Goal: Transaction & Acquisition: Purchase product/service

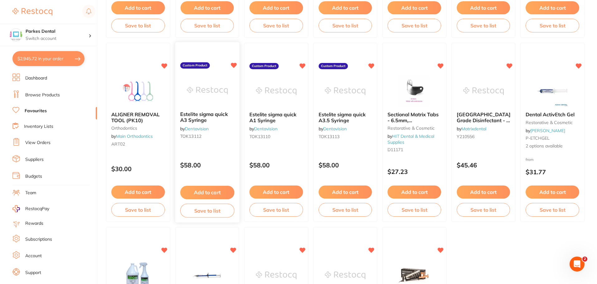
scroll to position [1135, 0]
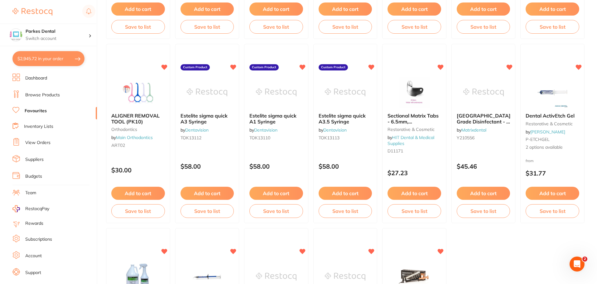
click at [62, 58] on button "$2,945.72 in your order" at bounding box center [48, 58] width 72 height 15
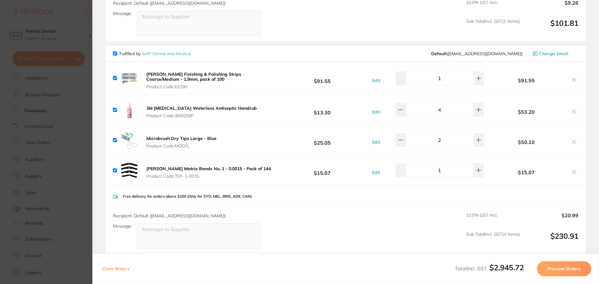
scroll to position [281, 0]
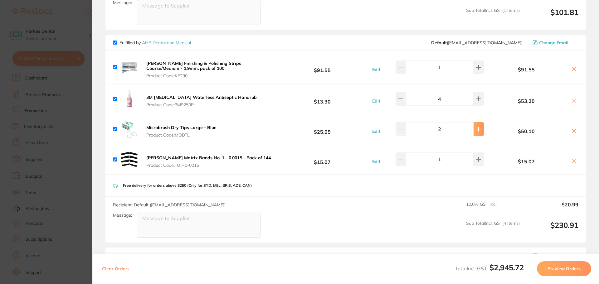
click at [479, 124] on button at bounding box center [479, 129] width 10 height 14
click at [480, 122] on button at bounding box center [479, 129] width 10 height 14
click at [403, 127] on icon at bounding box center [400, 129] width 5 height 5
type input "3"
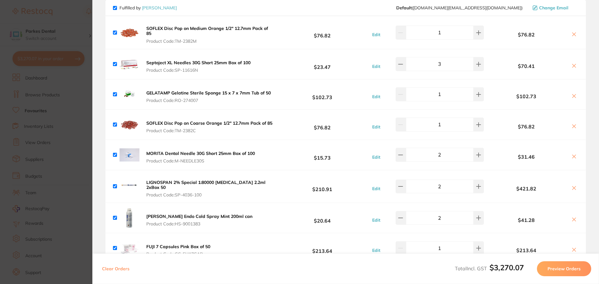
scroll to position [530, 0]
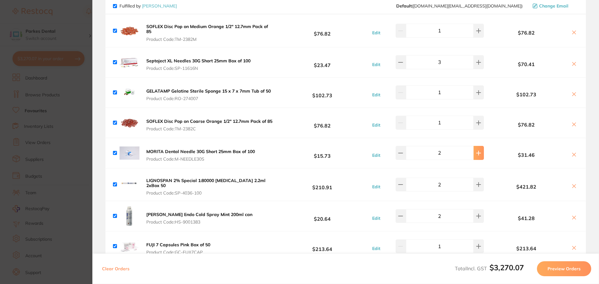
click at [474, 149] on button at bounding box center [479, 153] width 10 height 14
type input "3"
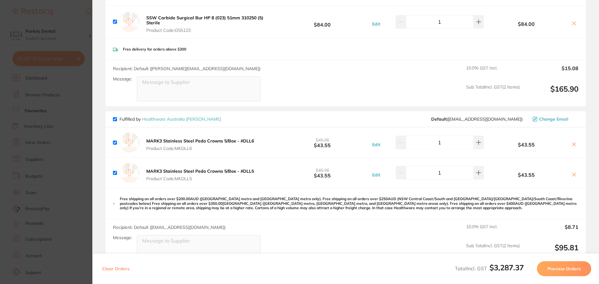
scroll to position [1279, 0]
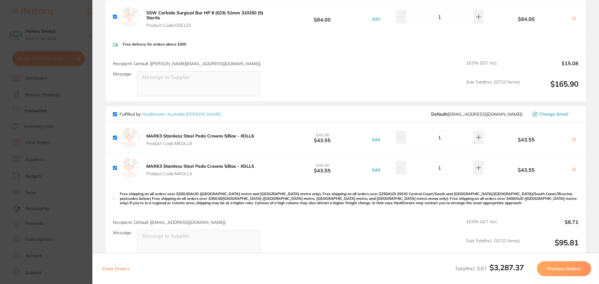
click at [49, 51] on section "Update RRP Set your pre negotiated price for this item. Item Agreed RRP (excl. …" at bounding box center [299, 142] width 599 height 284
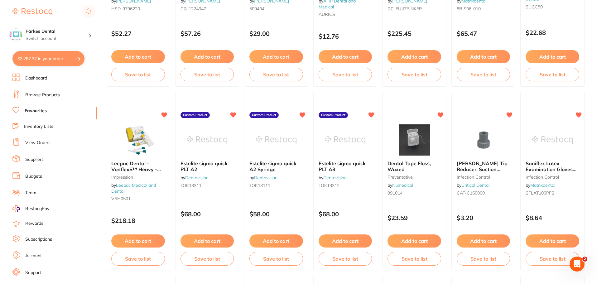
scroll to position [886, 0]
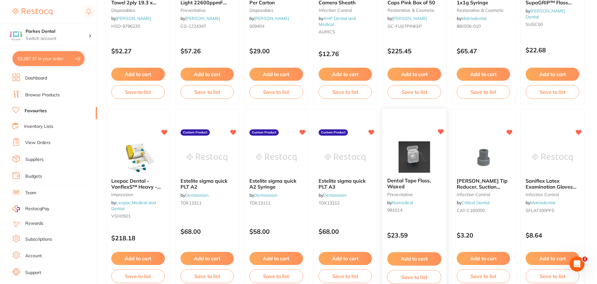
click at [415, 261] on button "Add to cart" at bounding box center [415, 258] width 54 height 13
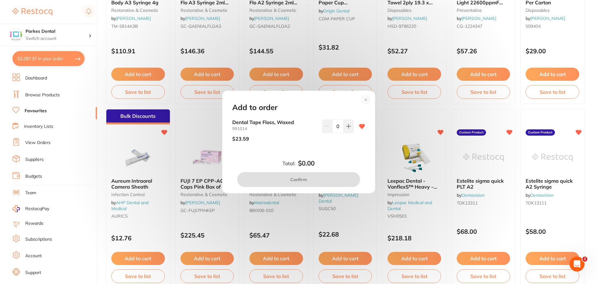
scroll to position [0, 0]
click at [352, 129] on button at bounding box center [349, 126] width 10 height 14
type input "1"
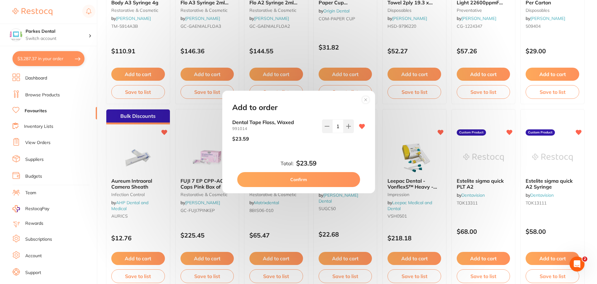
click at [308, 179] on button "Confirm" at bounding box center [298, 179] width 123 height 15
checkbox input "false"
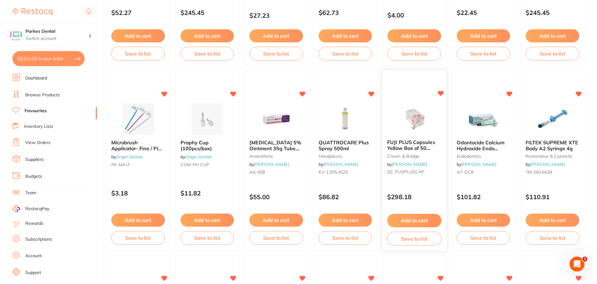
scroll to position [543, 0]
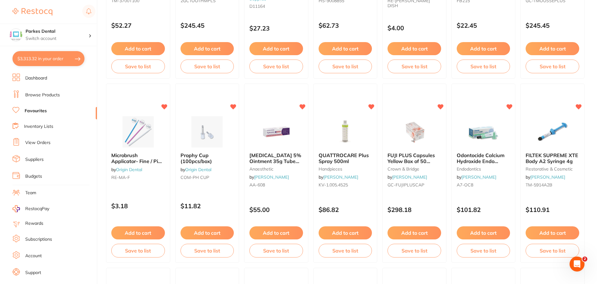
click at [279, 232] on button "Add to cart" at bounding box center [277, 233] width 54 height 13
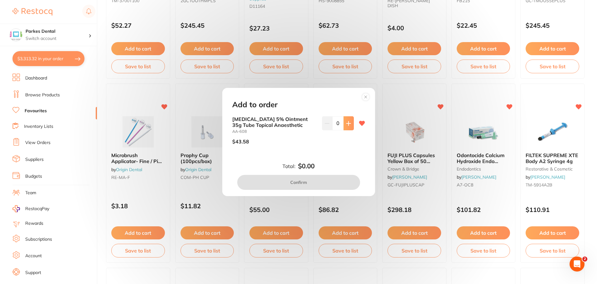
scroll to position [0, 0]
click at [350, 123] on button at bounding box center [349, 123] width 10 height 14
type input "1"
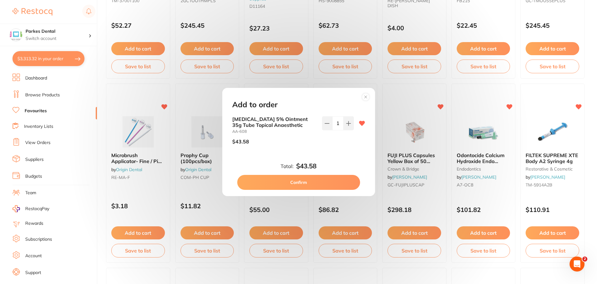
click at [274, 182] on button "Confirm" at bounding box center [298, 182] width 123 height 15
checkbox input "false"
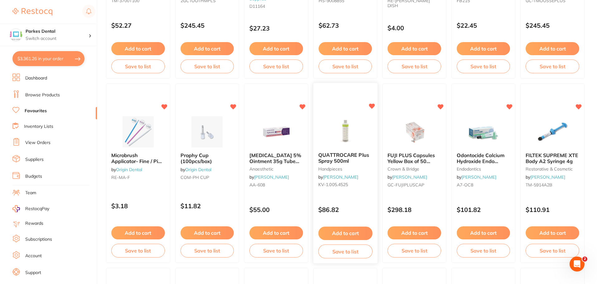
scroll to position [1340, 0]
click at [203, 231] on button "Add to cart" at bounding box center [207, 233] width 54 height 13
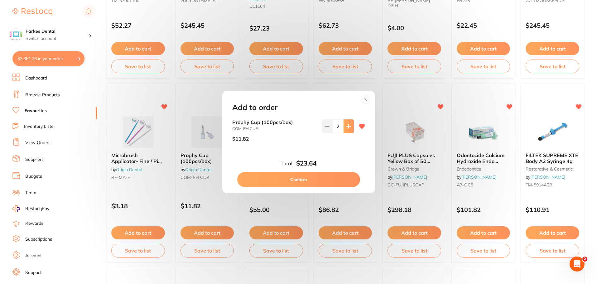
scroll to position [0, 0]
click at [310, 181] on button "Confirm" at bounding box center [298, 179] width 123 height 15
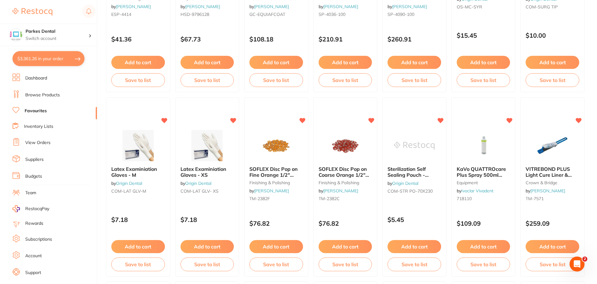
scroll to position [137, 0]
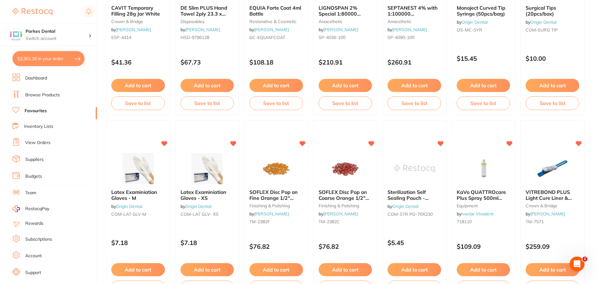
drag, startPoint x: 42, startPoint y: 51, endPoint x: 46, endPoint y: 51, distance: 4.1
click at [43, 51] on button "$3,361.26 in your order" at bounding box center [48, 58] width 72 height 15
checkbox input "true"
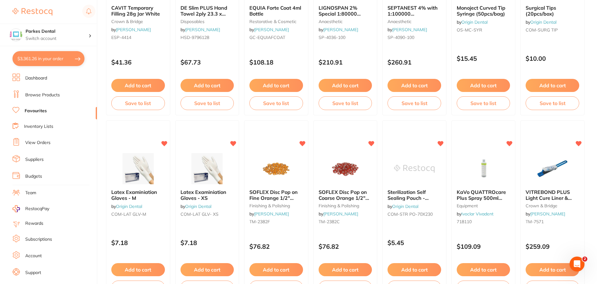
checkbox input "true"
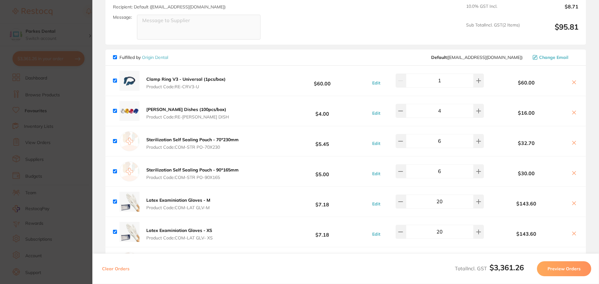
scroll to position [1589, 0]
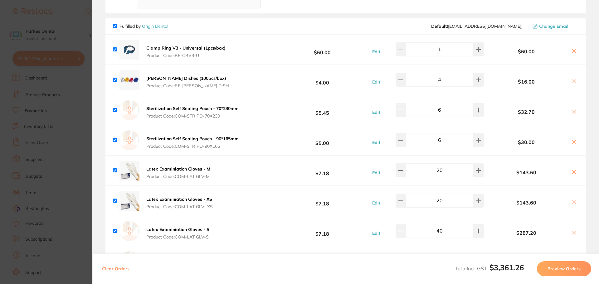
click at [48, 124] on section "Update RRP Set your pre negotiated price for this item. Item Agreed RRP (excl. …" at bounding box center [299, 142] width 599 height 284
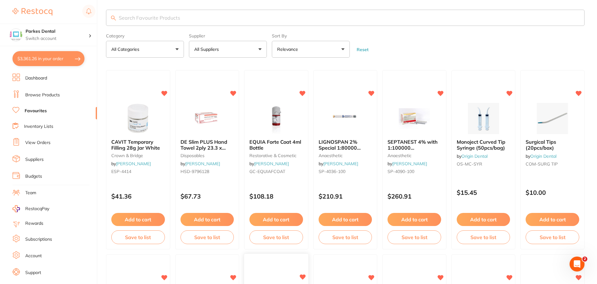
scroll to position [0, 0]
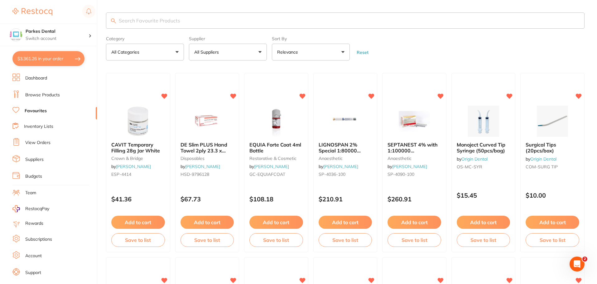
click at [193, 18] on input "search" at bounding box center [345, 20] width 479 height 16
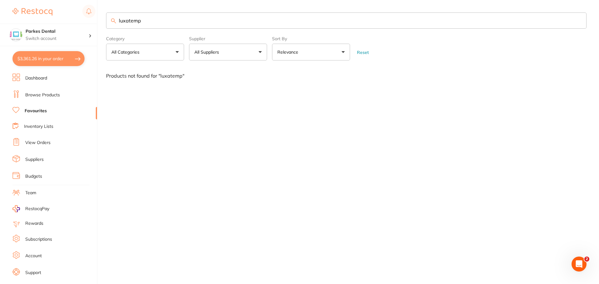
click at [145, 22] on input "luxatemp" at bounding box center [346, 20] width 480 height 16
type input "lux"
click at [52, 76] on li "Dashboard" at bounding box center [54, 78] width 85 height 9
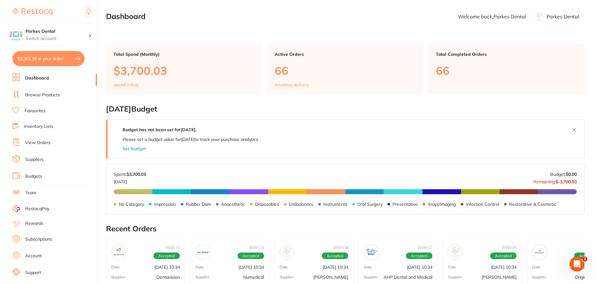
click at [48, 60] on button "$3,361.26 in your order" at bounding box center [48, 58] width 72 height 15
click at [50, 110] on section "Update RRP Set your pre negotiated price for this item. Item Agreed RRP (excl. …" at bounding box center [298, 142] width 597 height 284
click at [45, 94] on link "Browse Products" at bounding box center [42, 95] width 35 height 6
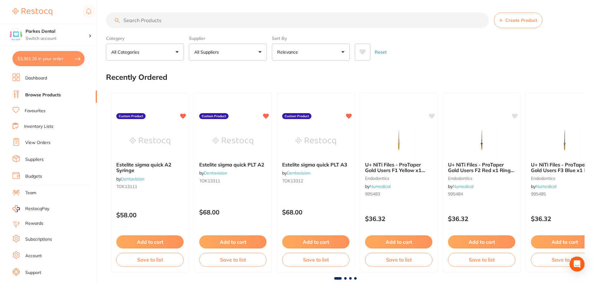
click at [164, 21] on input "search" at bounding box center [297, 20] width 383 height 16
click at [42, 77] on link "Dashboard" at bounding box center [36, 78] width 22 height 6
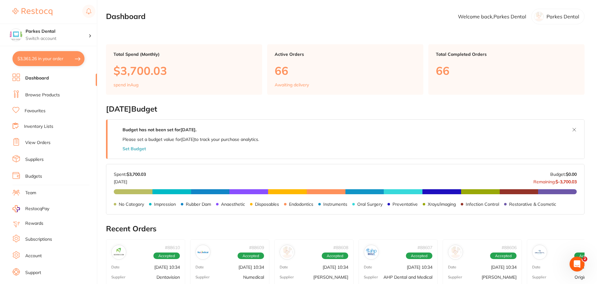
click at [36, 62] on button "$3,361.26 in your order" at bounding box center [48, 58] width 72 height 15
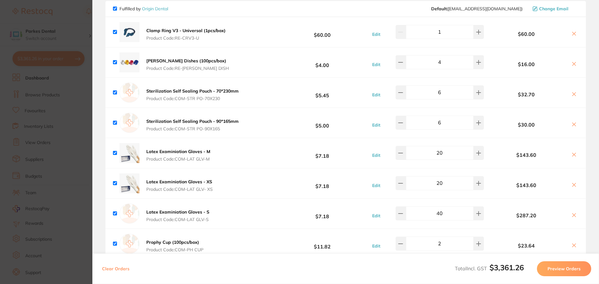
scroll to position [1483, 0]
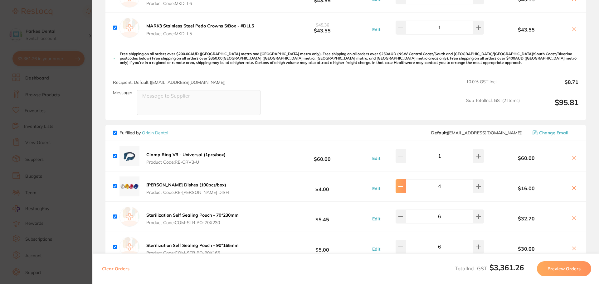
click at [402, 184] on icon at bounding box center [400, 186] width 5 height 5
type input "3"
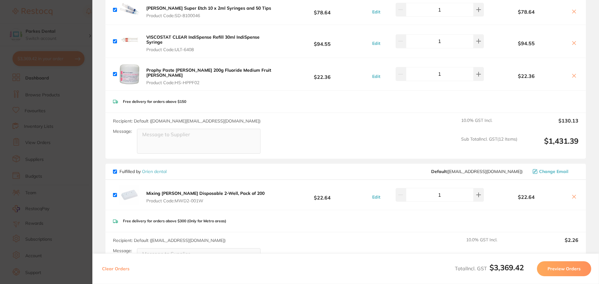
scroll to position [827, 0]
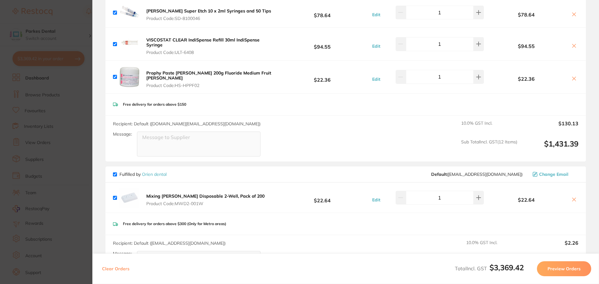
click at [71, 140] on section "Update RRP Set your pre negotiated price for this item. Item Agreed RRP (excl. …" at bounding box center [299, 142] width 599 height 284
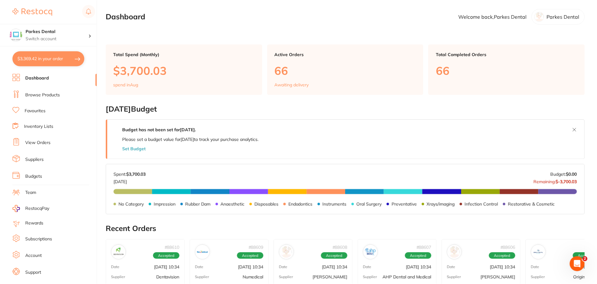
scroll to position [0, 0]
click at [50, 96] on link "Browse Products" at bounding box center [42, 95] width 35 height 6
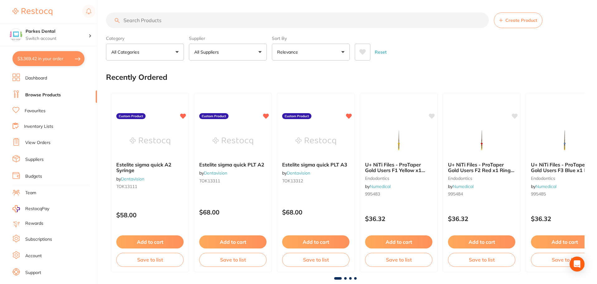
drag, startPoint x: 145, startPoint y: 26, endPoint x: 145, endPoint y: 34, distance: 7.5
click at [146, 29] on section "Create Product Category All Categories All Categories 3D Printing anaesthetic a…" at bounding box center [345, 36] width 479 height 48
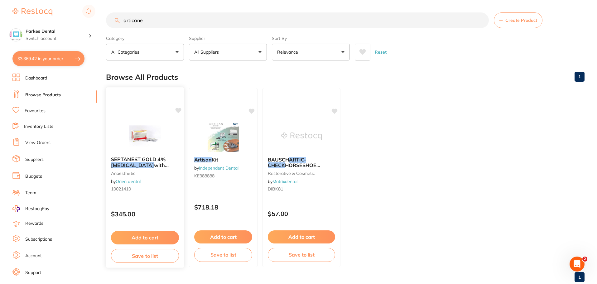
type input "articane"
click at [141, 239] on button "Add to cart" at bounding box center [145, 237] width 68 height 13
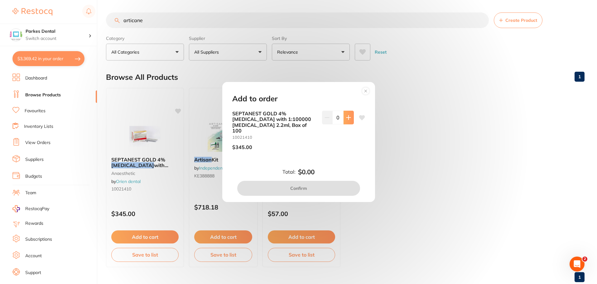
click at [348, 119] on icon at bounding box center [349, 117] width 4 height 4
type input "1"
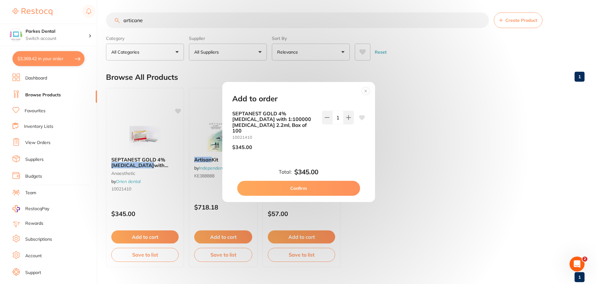
click at [306, 186] on button "Confirm" at bounding box center [298, 188] width 123 height 15
checkbox input "false"
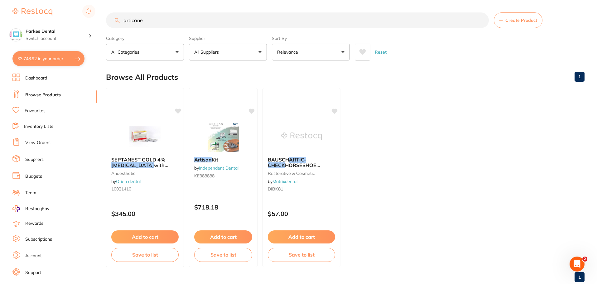
drag, startPoint x: 179, startPoint y: 18, endPoint x: 101, endPoint y: 18, distance: 78.6
click at [101, 18] on div "$3,748.92 Parkes Dental Switch account Parkes Dental United Pty Ltd Parkes Dent…" at bounding box center [298, 142] width 597 height 284
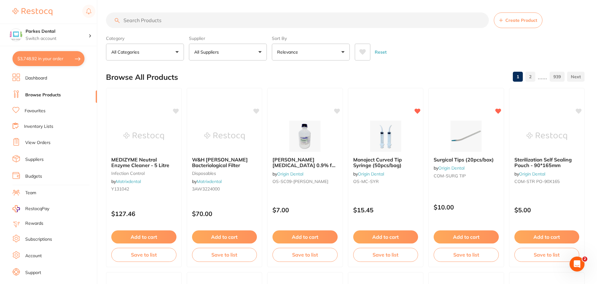
click at [34, 59] on button "$3,748.92 in your order" at bounding box center [48, 58] width 72 height 15
checkbox input "true"
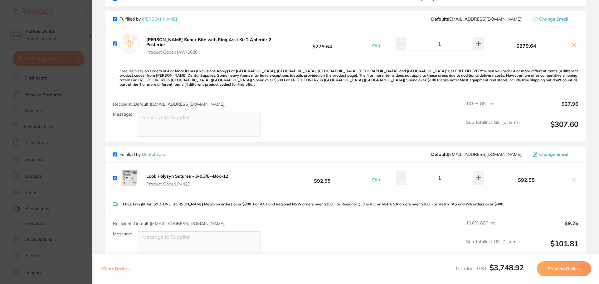
scroll to position [49, 0]
click at [74, 105] on section "Update RRP Set your pre negotiated price for this item. Item Agreed RRP (excl. …" at bounding box center [299, 142] width 599 height 284
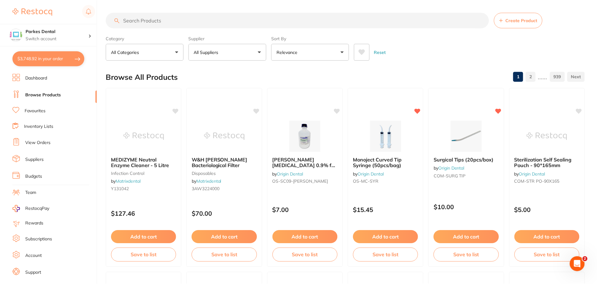
scroll to position [0, 0]
click at [305, 238] on button "Add to cart" at bounding box center [305, 237] width 66 height 13
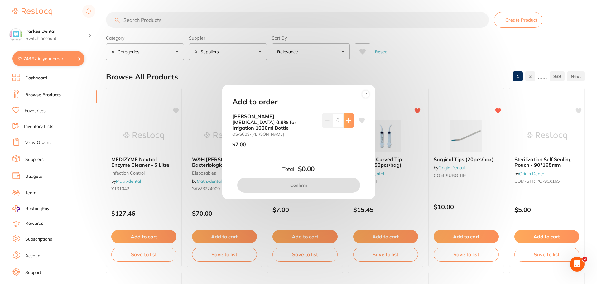
scroll to position [0, 0]
click at [344, 125] on button at bounding box center [349, 121] width 10 height 14
type input "1"
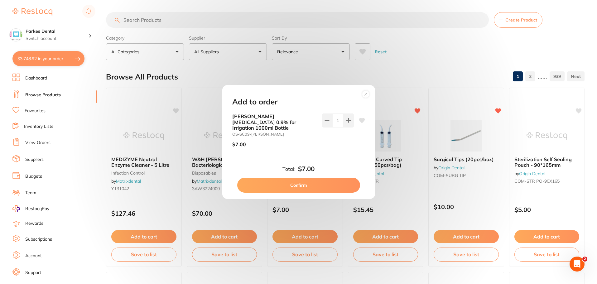
click at [329, 184] on button "Confirm" at bounding box center [298, 185] width 123 height 15
checkbox input "false"
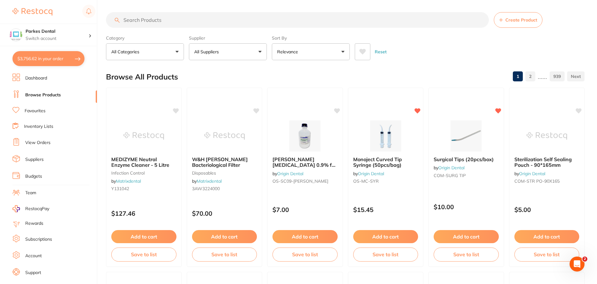
click at [139, 22] on input "search" at bounding box center [297, 20] width 383 height 16
click at [41, 112] on link "Favourites" at bounding box center [35, 111] width 21 height 6
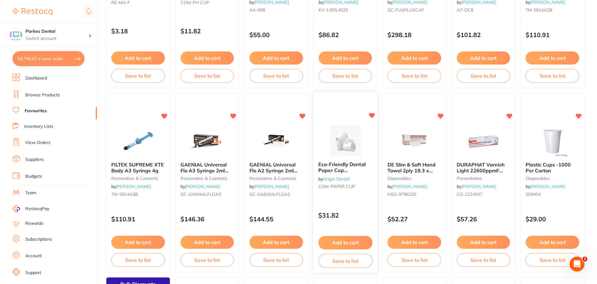
scroll to position [749, 0]
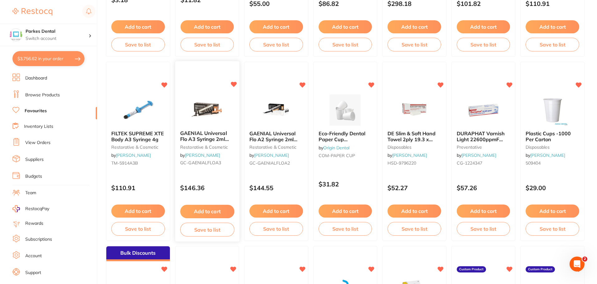
click at [204, 128] on div "GAENIAL Universal Flo A3 Syringe 2ml Dispenser Tipsx20 restorative & cosmetic b…" at bounding box center [207, 150] width 64 height 48
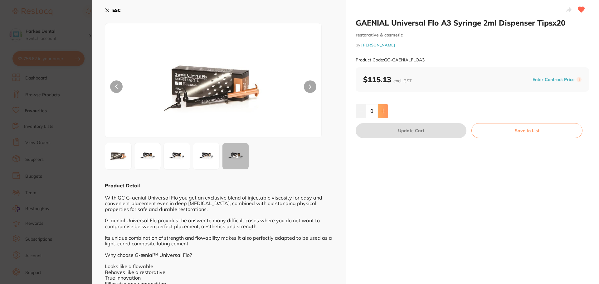
click at [379, 110] on button at bounding box center [383, 111] width 10 height 14
type input "1"
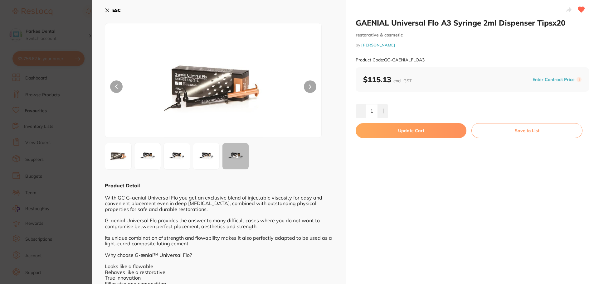
click at [388, 131] on button "Update Cart" at bounding box center [411, 130] width 111 height 15
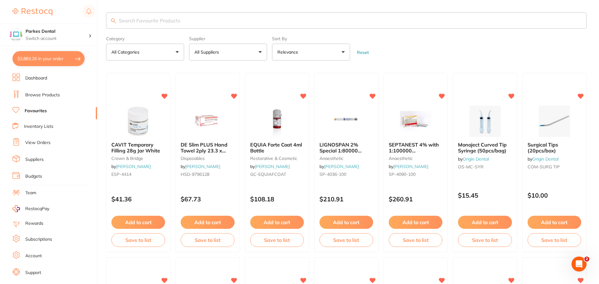
checkbox input "false"
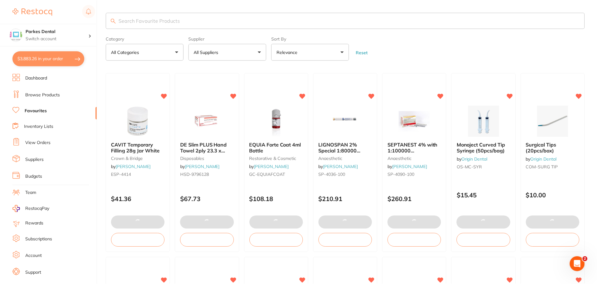
scroll to position [749, 0]
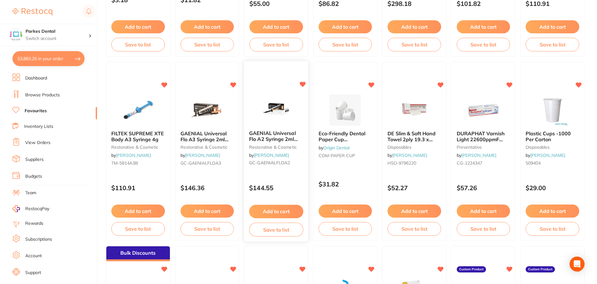
click at [282, 115] on img at bounding box center [276, 110] width 41 height 32
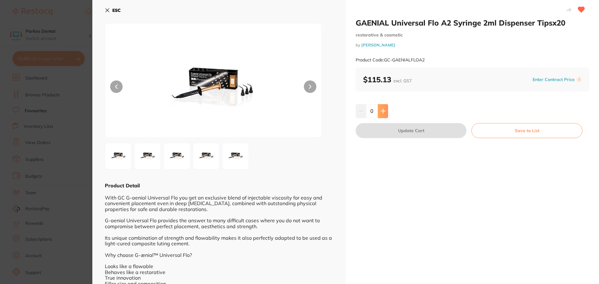
click at [387, 109] on button at bounding box center [383, 111] width 10 height 14
type input "1"
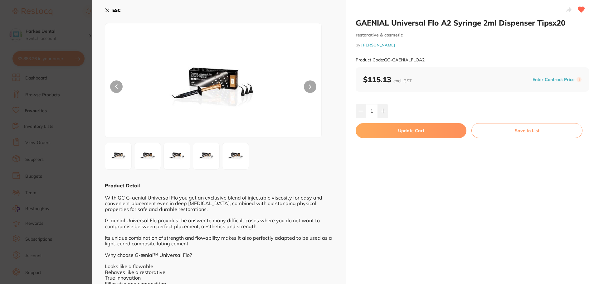
click at [399, 130] on button "Update Cart" at bounding box center [411, 130] width 111 height 15
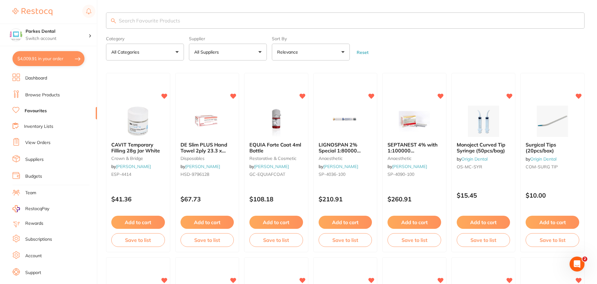
click at [164, 21] on input "search" at bounding box center [345, 20] width 479 height 16
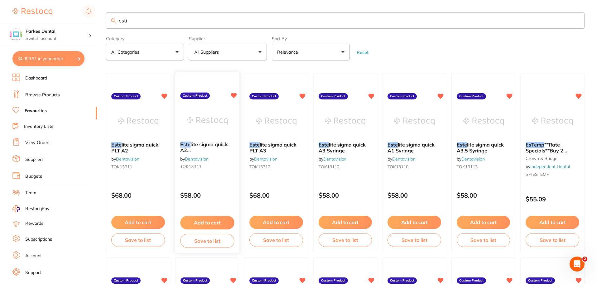
type input "esti"
click at [217, 125] on img at bounding box center [207, 121] width 41 height 32
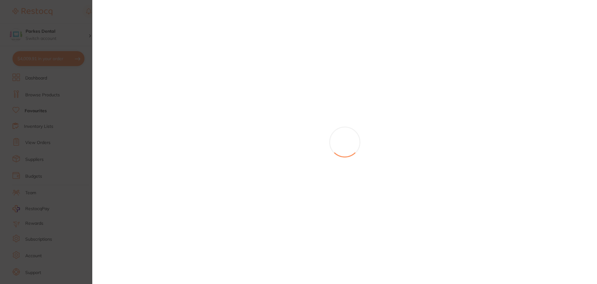
click at [208, 128] on section at bounding box center [298, 142] width 597 height 284
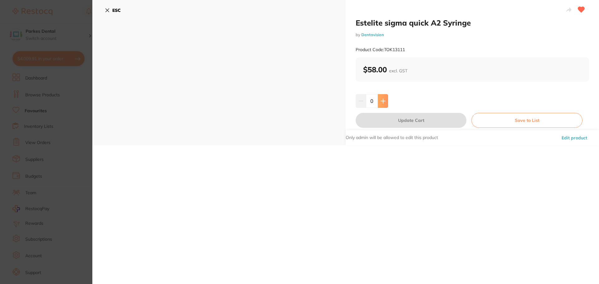
click at [381, 102] on icon at bounding box center [383, 101] width 5 height 5
type input "2"
click at [395, 123] on button "Update Cart" at bounding box center [411, 120] width 111 height 15
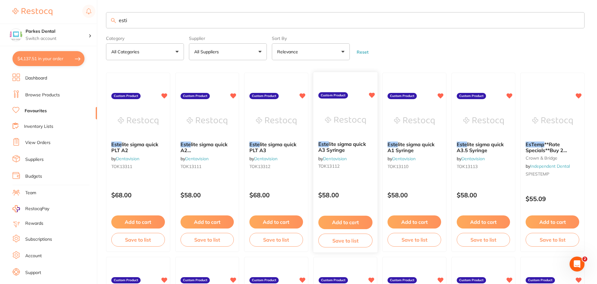
click at [349, 224] on button "Add to cart" at bounding box center [346, 222] width 54 height 13
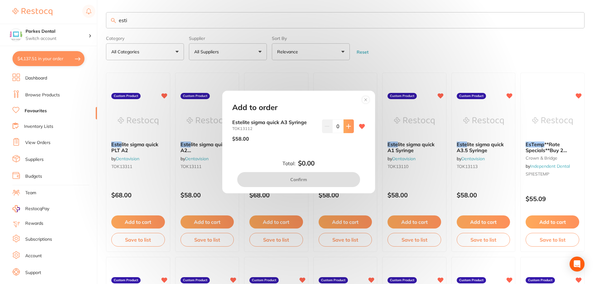
click at [344, 128] on button at bounding box center [349, 126] width 10 height 14
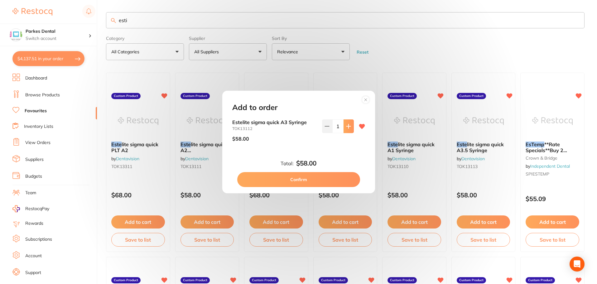
click at [344, 128] on button at bounding box center [349, 126] width 10 height 14
type input "2"
click at [330, 182] on button "Confirm" at bounding box center [298, 179] width 123 height 15
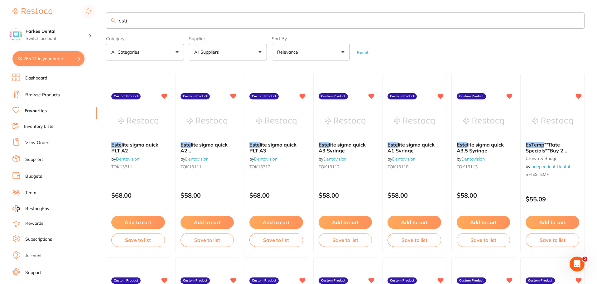
click at [149, 22] on input "esti" at bounding box center [345, 20] width 479 height 16
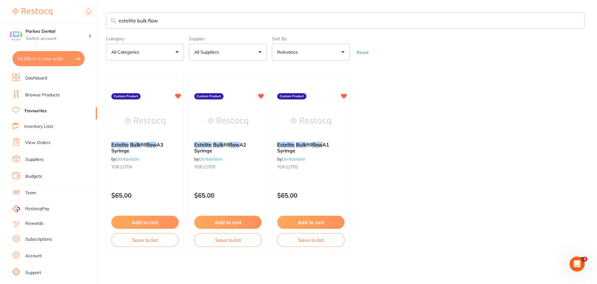
drag, startPoint x: 165, startPoint y: 19, endPoint x: 198, endPoint y: 19, distance: 33.4
click at [198, 19] on input "estelite bulk flow" at bounding box center [345, 20] width 479 height 16
type input "estelite bulk flow"
click at [222, 221] on button "Add to cart" at bounding box center [228, 222] width 68 height 13
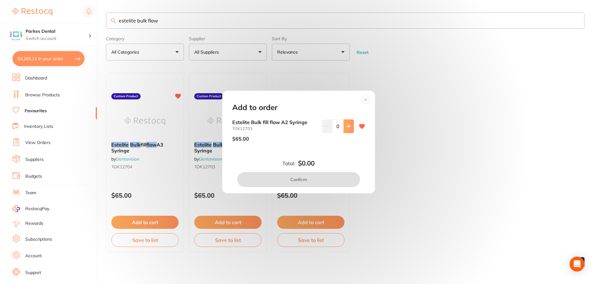
click at [350, 126] on button at bounding box center [349, 126] width 10 height 14
type input "1"
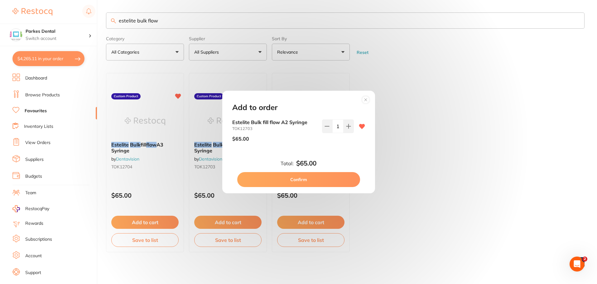
click at [334, 179] on button "Confirm" at bounding box center [298, 179] width 123 height 15
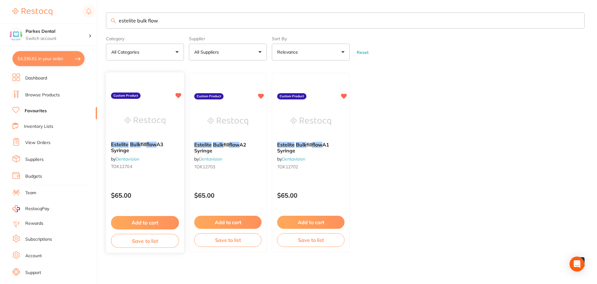
click at [161, 220] on button "Add to cart" at bounding box center [145, 222] width 68 height 13
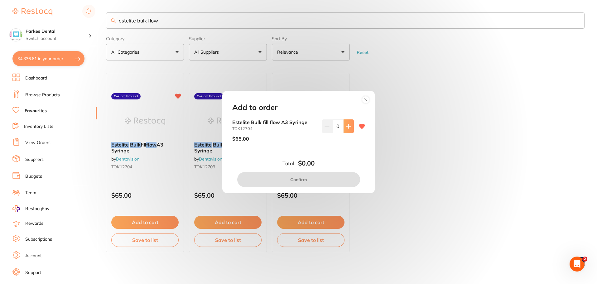
click at [352, 126] on button at bounding box center [349, 126] width 10 height 14
click at [347, 123] on button at bounding box center [349, 126] width 10 height 14
type input "1"
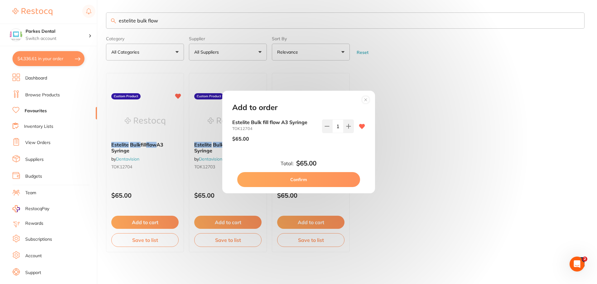
click at [318, 181] on button "Confirm" at bounding box center [298, 179] width 123 height 15
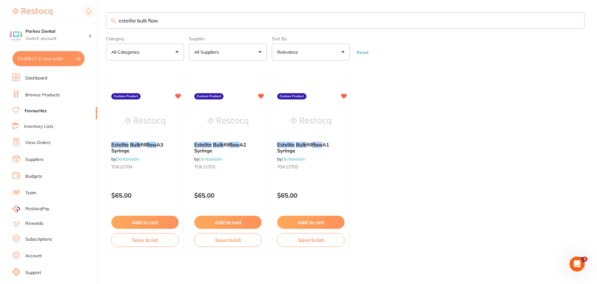
click at [52, 61] on button "$4,408.11 in your order" at bounding box center [48, 58] width 72 height 15
checkbox input "true"
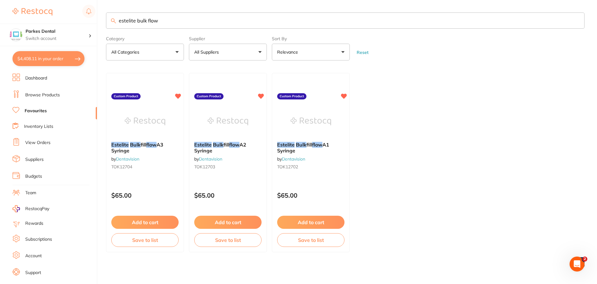
checkbox input "true"
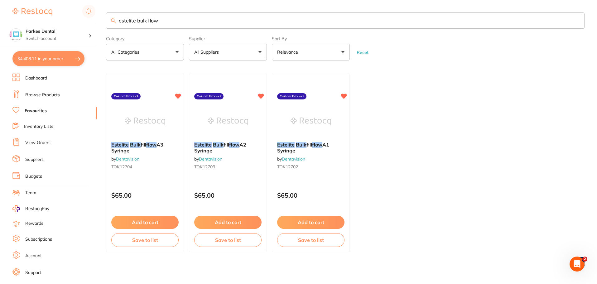
checkbox input "true"
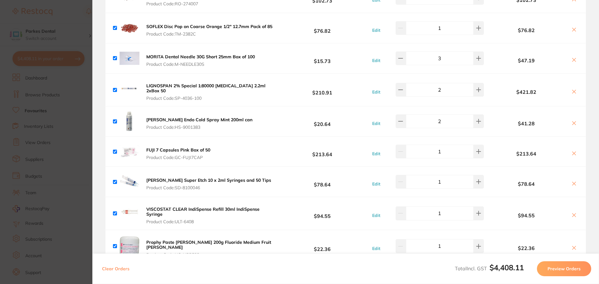
scroll to position [718, 0]
click at [403, 88] on icon at bounding box center [400, 90] width 5 height 5
type input "1"
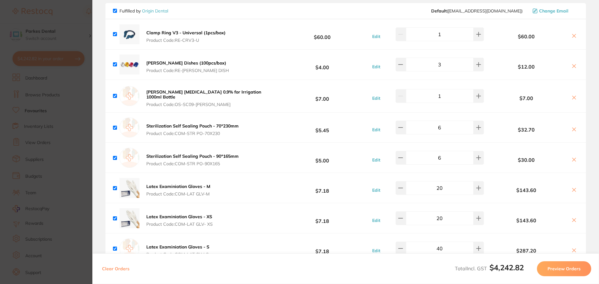
scroll to position [1903, 0]
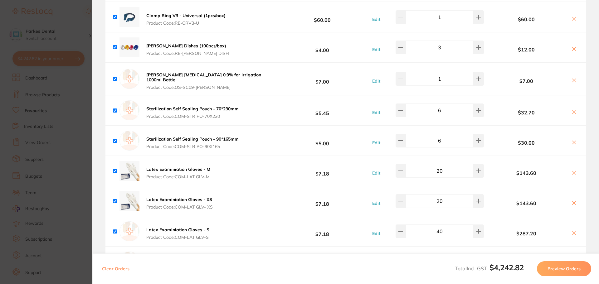
drag, startPoint x: 242, startPoint y: 158, endPoint x: 237, endPoint y: 176, distance: 18.6
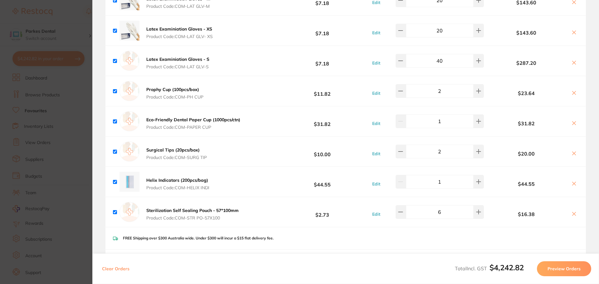
scroll to position [2090, 0]
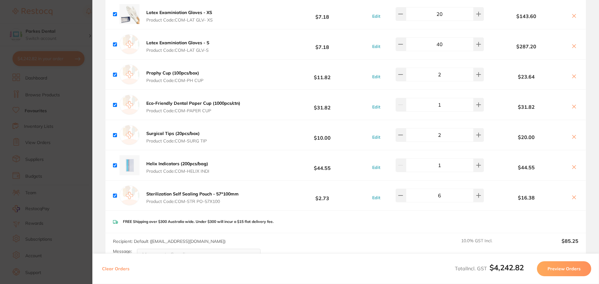
click at [80, 138] on section "Update RRP Set your pre negotiated price for this item. Item Agreed RRP (excl. …" at bounding box center [299, 142] width 599 height 284
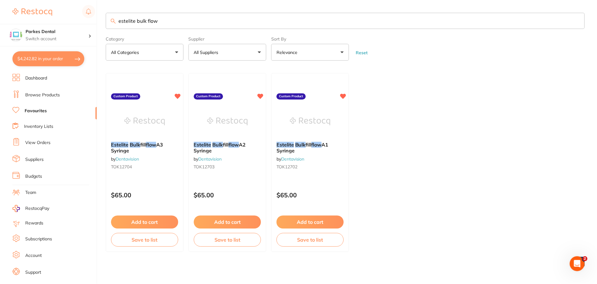
scroll to position [0, 0]
drag, startPoint x: 162, startPoint y: 20, endPoint x: 101, endPoint y: 20, distance: 61.2
click at [101, 20] on div "$4,242.82 Parkes Dental Switch account Parkes Dental United Pty Ltd Parkes Dent…" at bounding box center [298, 142] width 597 height 284
click at [51, 92] on link "Browse Products" at bounding box center [42, 95] width 35 height 6
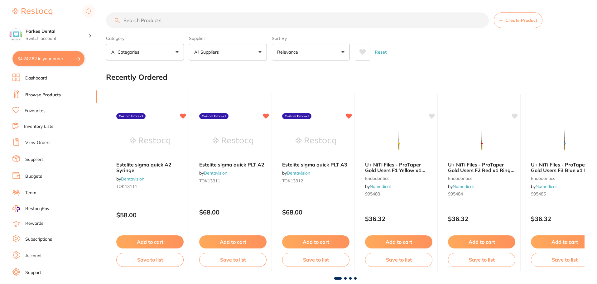
click at [173, 22] on input "search" at bounding box center [297, 20] width 383 height 16
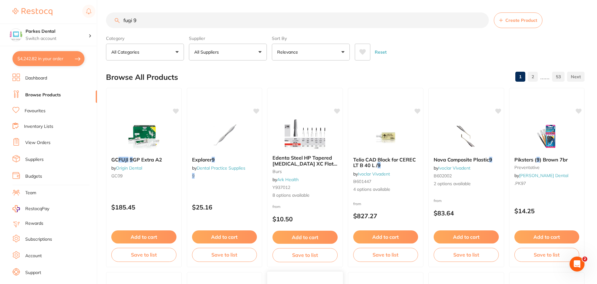
type input "fugi 9"
click at [75, 56] on button "$4,242.82 in your order" at bounding box center [48, 58] width 72 height 15
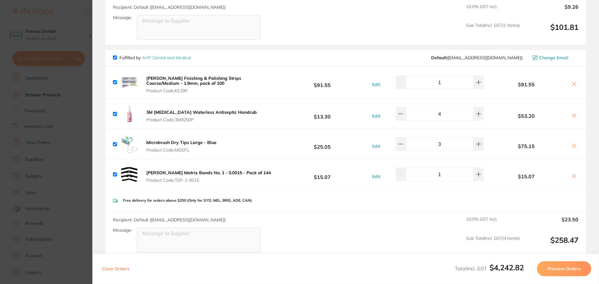
scroll to position [312, 0]
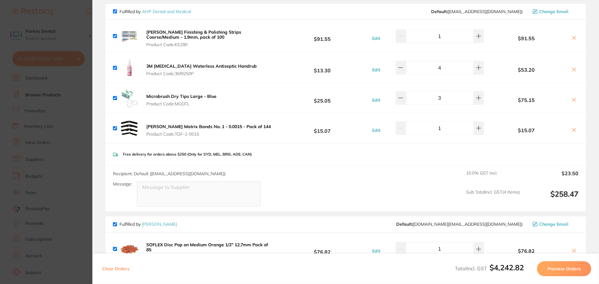
click at [574, 128] on icon at bounding box center [574, 130] width 5 height 5
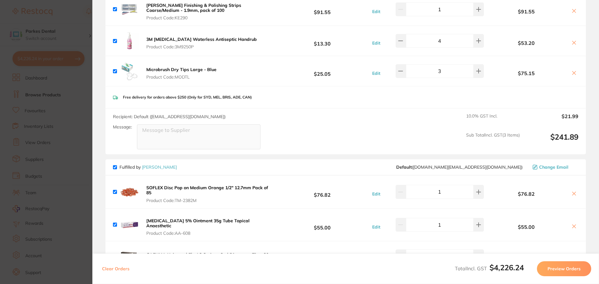
scroll to position [374, 0]
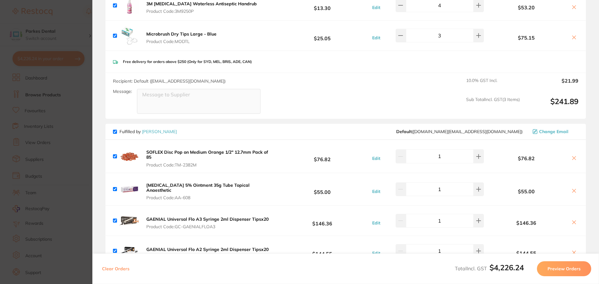
drag, startPoint x: 85, startPoint y: 119, endPoint x: 73, endPoint y: 104, distance: 18.7
click at [84, 119] on section "Update RRP Set your pre negotiated price for this item. Item Agreed RRP (excl. …" at bounding box center [299, 142] width 599 height 284
click at [74, 122] on ul "Dashboard Browse Products Favourites Inventory Lists View Orders Suppliers Budg…" at bounding box center [54, 181] width 85 height 215
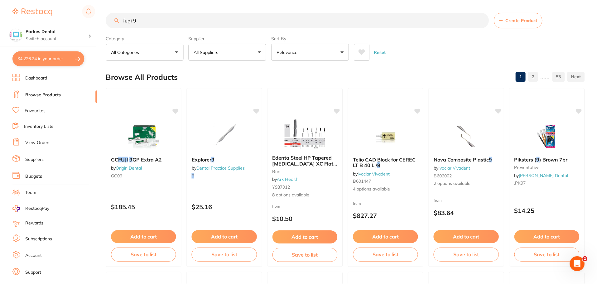
scroll to position [0, 0]
click at [573, 267] on div "Open Intercom Messenger" at bounding box center [576, 263] width 21 height 21
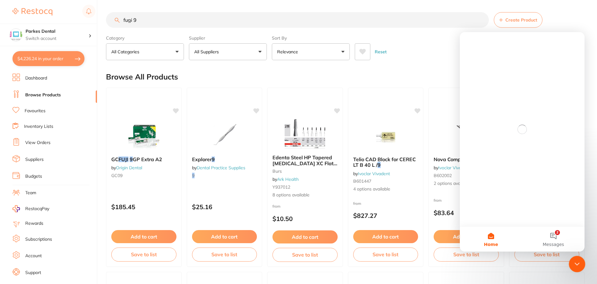
scroll to position [0, 0]
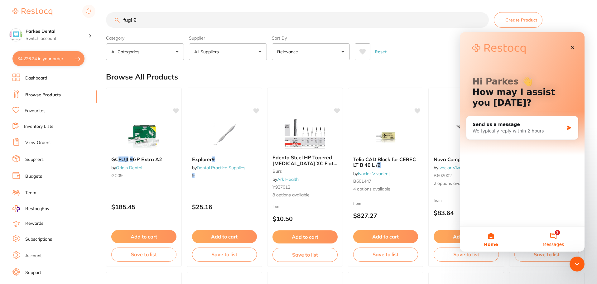
click at [549, 234] on button "2 Messages" at bounding box center [554, 239] width 62 height 25
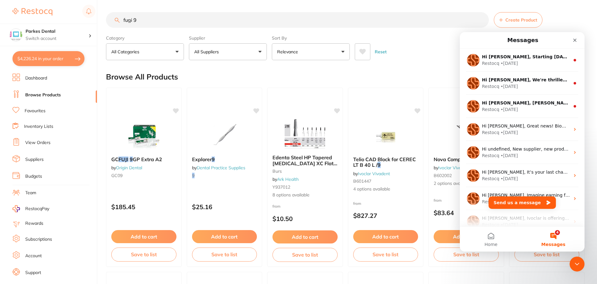
click at [425, 67] on div "Browse All Products 1 2 ...... 53" at bounding box center [345, 76] width 479 height 21
click at [577, 39] on icon "Close" at bounding box center [575, 40] width 5 height 5
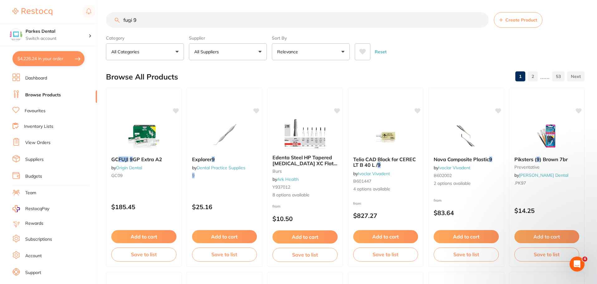
click at [66, 57] on button "$4,226.24 in your order" at bounding box center [48, 58] width 72 height 15
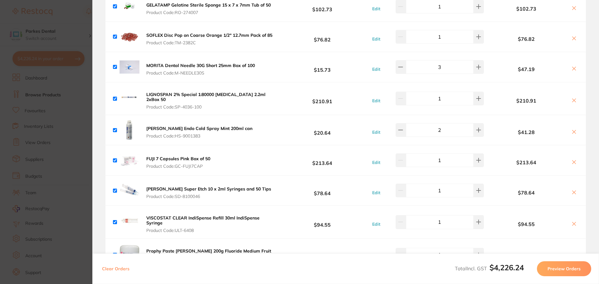
scroll to position [686, 0]
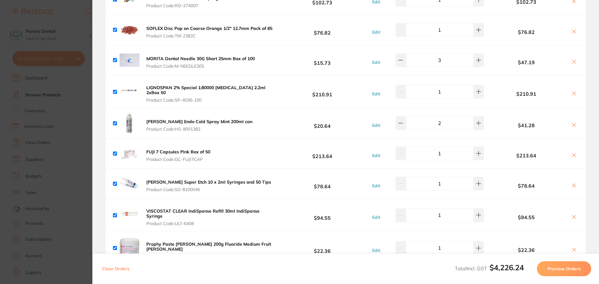
click at [573, 184] on icon at bounding box center [574, 185] width 3 height 3
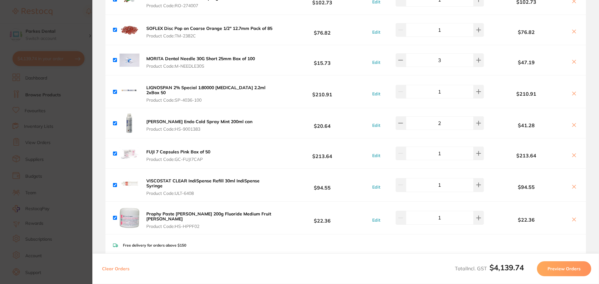
click at [572, 153] on icon at bounding box center [574, 155] width 5 height 5
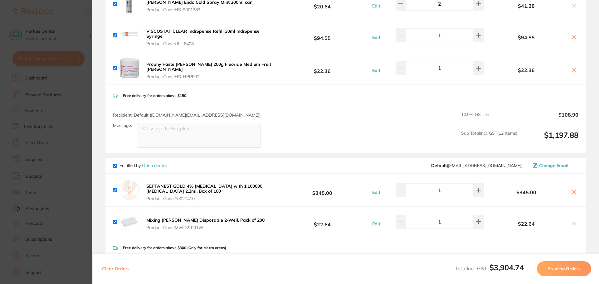
scroll to position [811, 0]
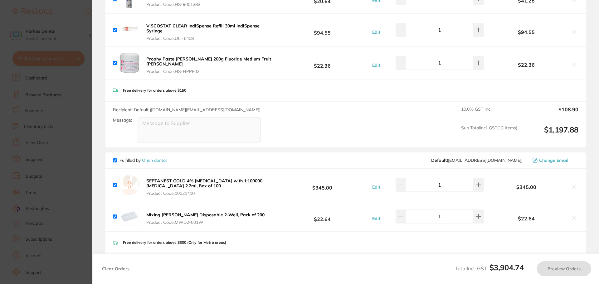
checkbox input "true"
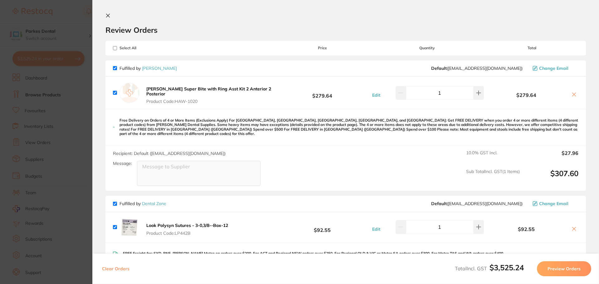
scroll to position [811, 0]
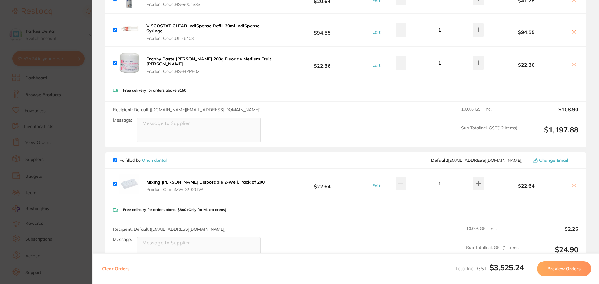
click at [572, 183] on icon at bounding box center [574, 185] width 5 height 5
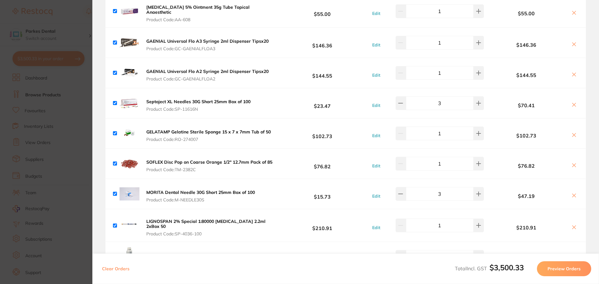
scroll to position [517, 0]
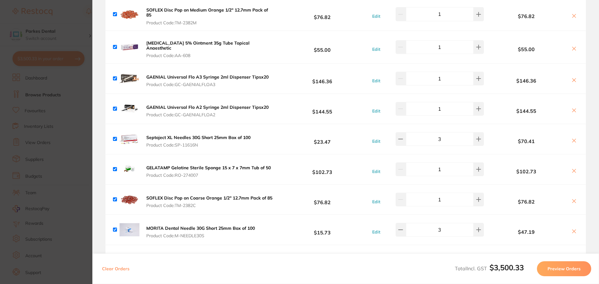
click at [573, 108] on icon at bounding box center [574, 110] width 5 height 5
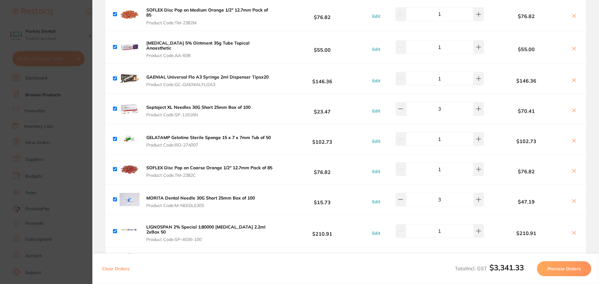
click at [572, 78] on icon at bounding box center [574, 80] width 5 height 5
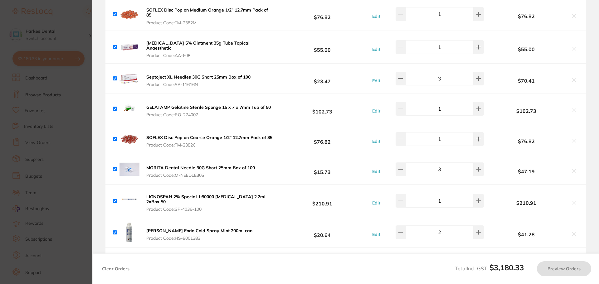
checkbox input "true"
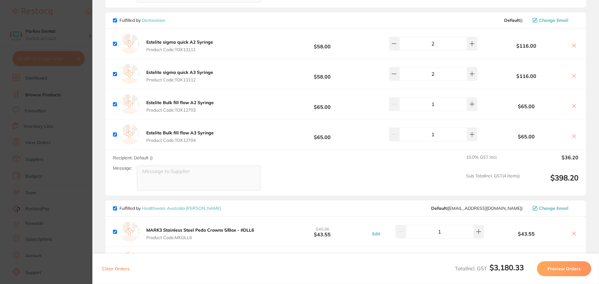
scroll to position [1265, 0]
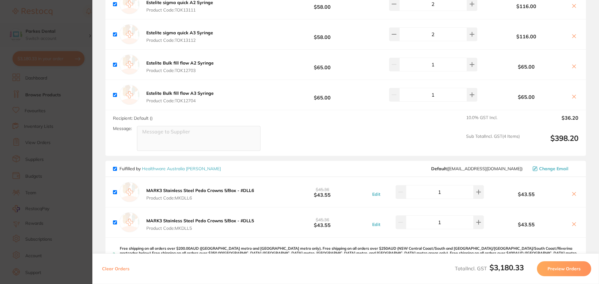
click at [30, 108] on section "Update RRP Set your pre negotiated price for this item. Item Agreed RRP (excl. …" at bounding box center [299, 142] width 599 height 284
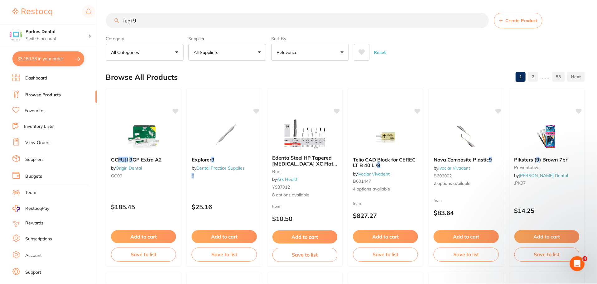
scroll to position [0, 0]
drag, startPoint x: 151, startPoint y: 21, endPoint x: 123, endPoint y: 15, distance: 28.6
click at [123, 15] on input "fugi 9" at bounding box center [297, 20] width 383 height 16
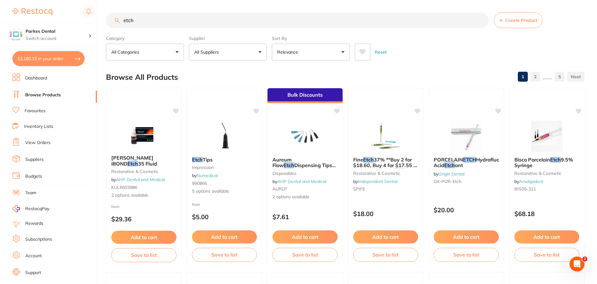
scroll to position [0, 0]
type input "e"
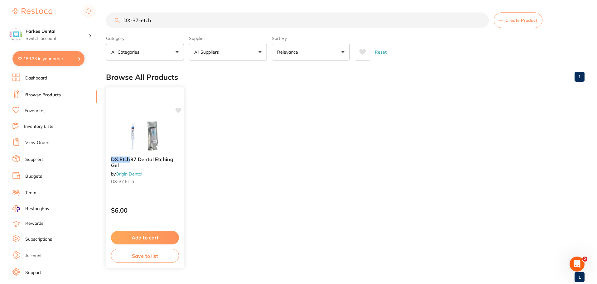
type input "DX-37-etch"
click at [175, 110] on icon at bounding box center [178, 111] width 6 height 6
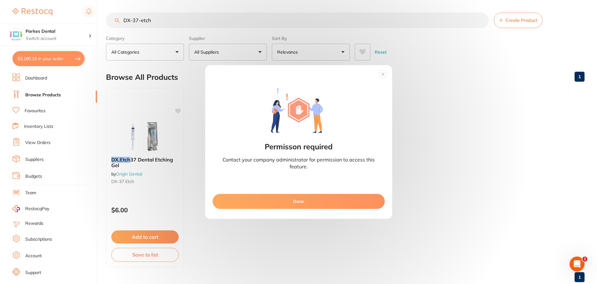
click at [305, 204] on button "Done" at bounding box center [299, 201] width 172 height 15
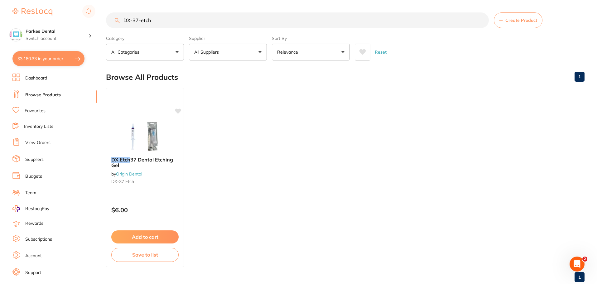
click at [148, 238] on button "Add to cart" at bounding box center [144, 237] width 67 height 13
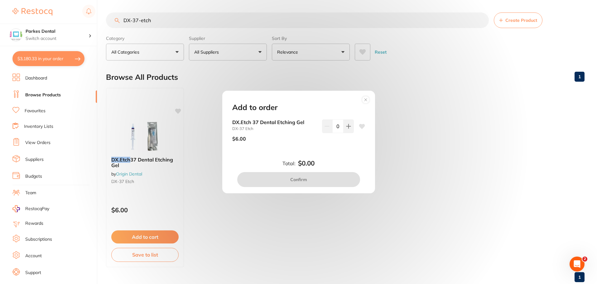
click at [360, 127] on icon at bounding box center [362, 126] width 6 height 5
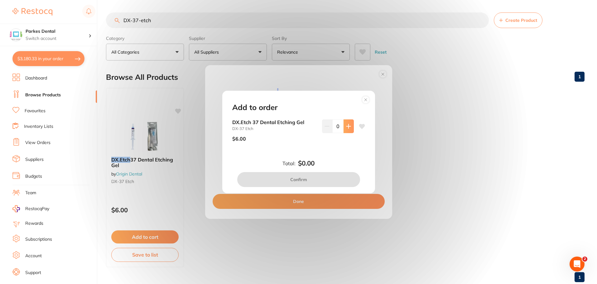
click at [350, 126] on button at bounding box center [349, 126] width 10 height 14
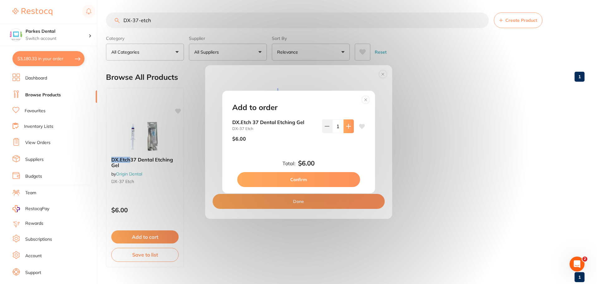
click at [350, 126] on button at bounding box center [349, 126] width 10 height 14
type input "3"
click at [297, 181] on button "Confirm" at bounding box center [298, 179] width 123 height 15
checkbox input "false"
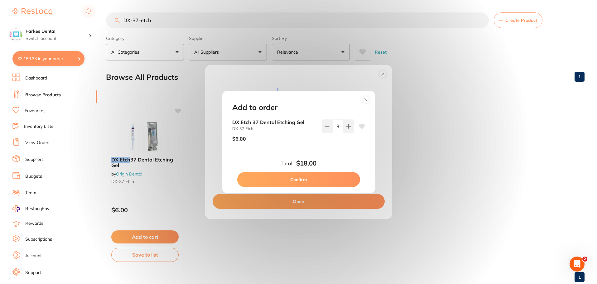
checkbox input "false"
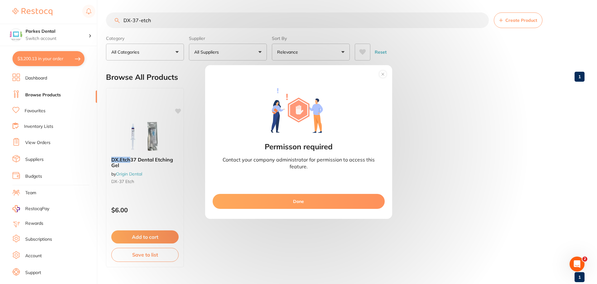
click at [383, 73] on circle at bounding box center [382, 74] width 7 height 7
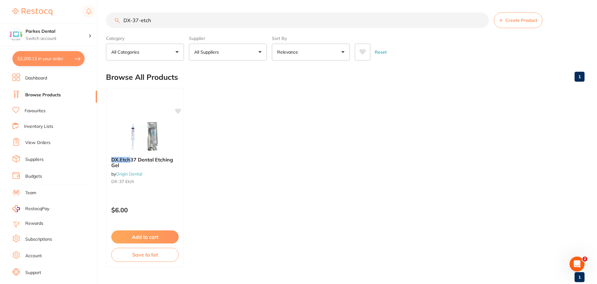
drag, startPoint x: 162, startPoint y: 21, endPoint x: 126, endPoint y: 17, distance: 36.1
click at [126, 17] on input "DX-37-etch" at bounding box center [297, 20] width 383 height 16
type input "D"
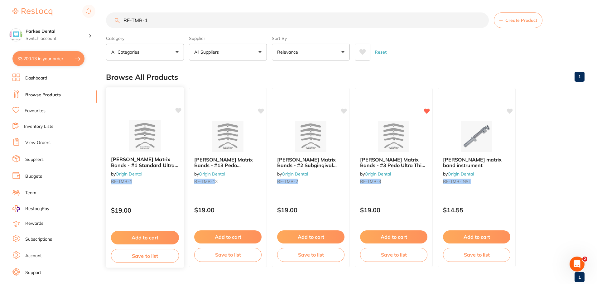
type input "RE-TMB-1"
click at [143, 133] on img at bounding box center [144, 136] width 41 height 32
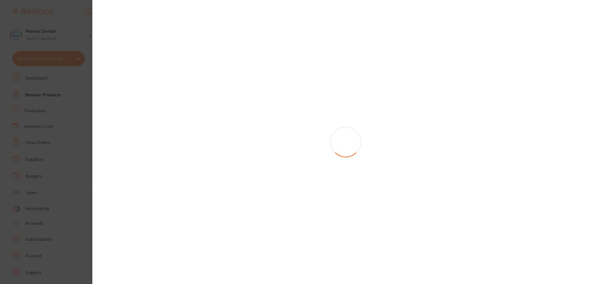
click at [149, 139] on section at bounding box center [299, 142] width 599 height 284
click at [149, 139] on div "RE-TMB-1 Create Product Category All Categories All Categories No categories fo…" at bounding box center [352, 142] width 493 height 284
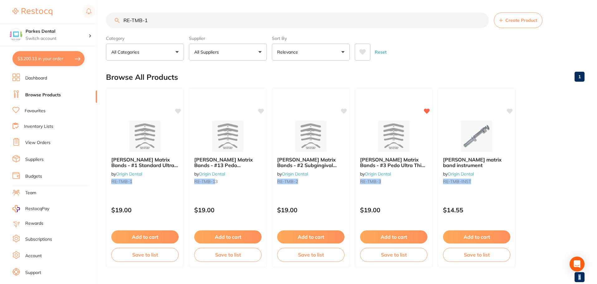
drag, startPoint x: 149, startPoint y: 139, endPoint x: 171, endPoint y: 139, distance: 21.2
click at [150, 139] on img at bounding box center [145, 136] width 41 height 31
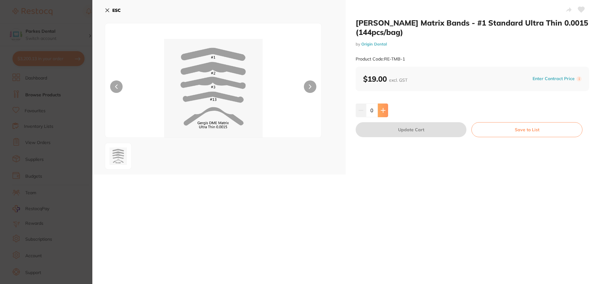
click at [385, 112] on button at bounding box center [383, 111] width 10 height 14
type input "1"
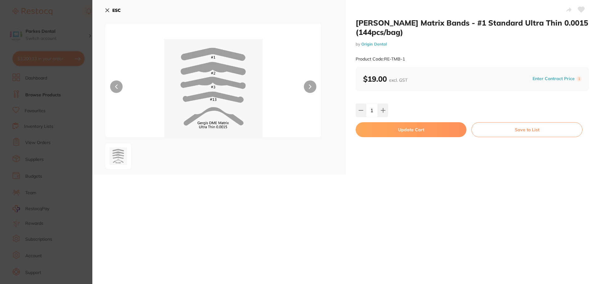
click at [391, 129] on button "Update Cart" at bounding box center [411, 129] width 111 height 15
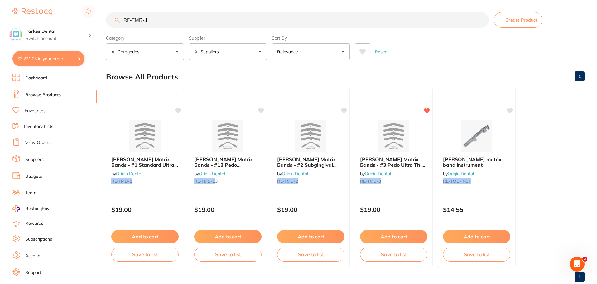
drag, startPoint x: 124, startPoint y: 23, endPoint x: 105, endPoint y: 22, distance: 19.7
click at [105, 22] on div "$3,221.03 Parkes Dental Switch account Parkes Dental United Pty Ltd Parkes Dent…" at bounding box center [298, 142] width 597 height 284
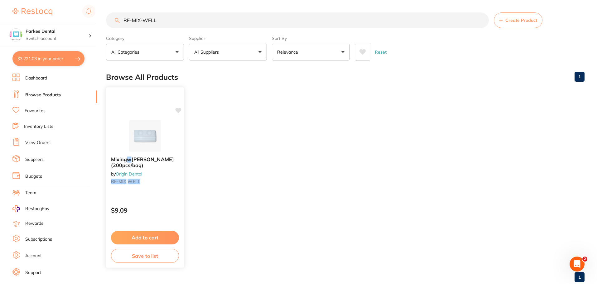
scroll to position [0, 0]
type input "RE-MIX-WELL"
click at [156, 234] on button "Add to cart" at bounding box center [144, 237] width 67 height 13
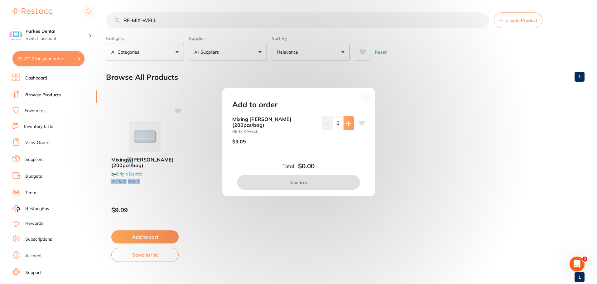
click at [346, 125] on icon at bounding box center [348, 123] width 5 height 5
type input "1"
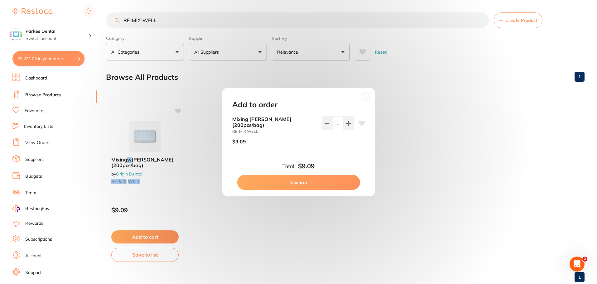
click at [315, 183] on button "Confirm" at bounding box center [298, 182] width 123 height 15
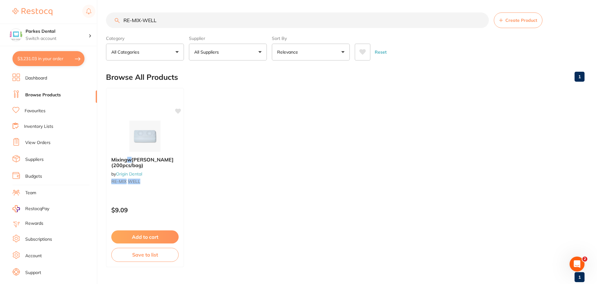
drag, startPoint x: 176, startPoint y: 24, endPoint x: 102, endPoint y: 19, distance: 74.7
click at [102, 19] on div "$3,231.03 Parkes Dental Switch account Parkes Dental United Pty Ltd Parkes Dent…" at bounding box center [298, 142] width 597 height 284
type input "IM-RTNR-BOX"
click at [154, 239] on button "Add to cart" at bounding box center [145, 237] width 68 height 13
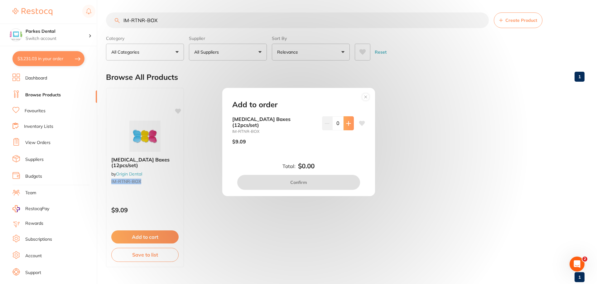
click at [344, 129] on button at bounding box center [349, 123] width 10 height 14
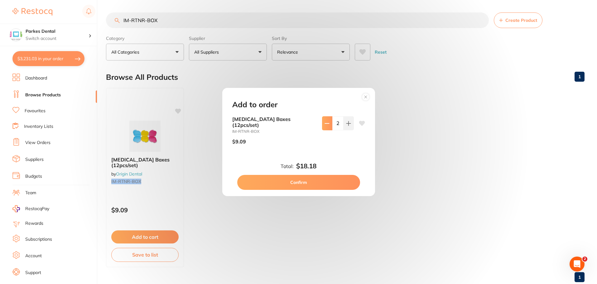
click at [328, 124] on icon at bounding box center [327, 123] width 5 height 5
type input "1"
click at [290, 179] on button "Confirm" at bounding box center [298, 182] width 123 height 15
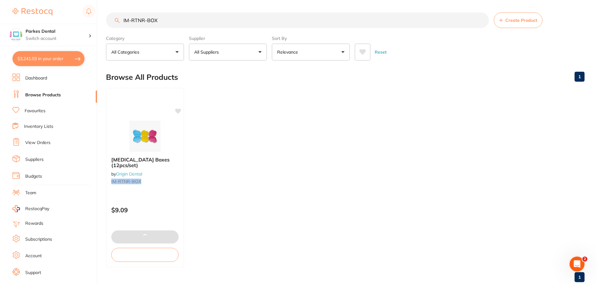
drag, startPoint x: 166, startPoint y: 23, endPoint x: 106, endPoint y: 23, distance: 60.5
click at [106, 23] on div "$3,241.03 Parkes Dental Switch account Parkes Dental United Pty Ltd Parkes Dent…" at bounding box center [298, 142] width 597 height 284
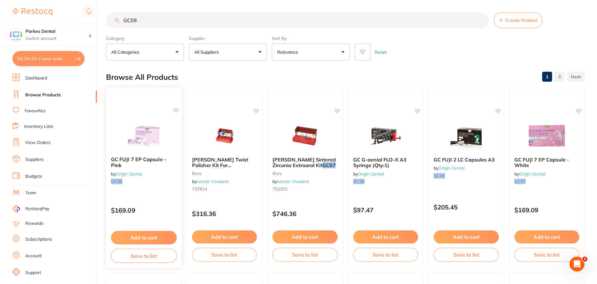
type input "GC08"
click at [148, 237] on button "Add to cart" at bounding box center [144, 237] width 66 height 13
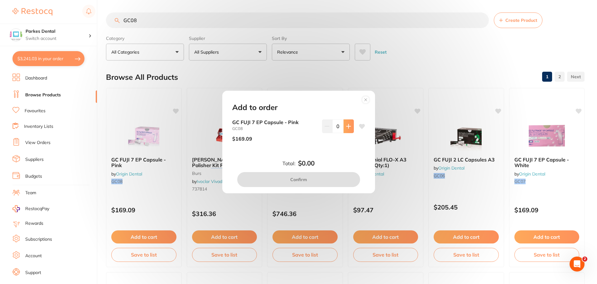
click at [346, 129] on icon at bounding box center [348, 126] width 5 height 5
type input "1"
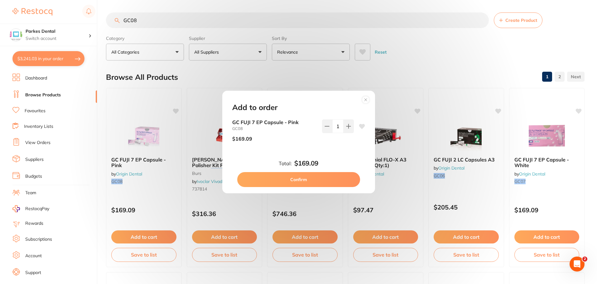
click at [262, 176] on button "Confirm" at bounding box center [298, 179] width 123 height 15
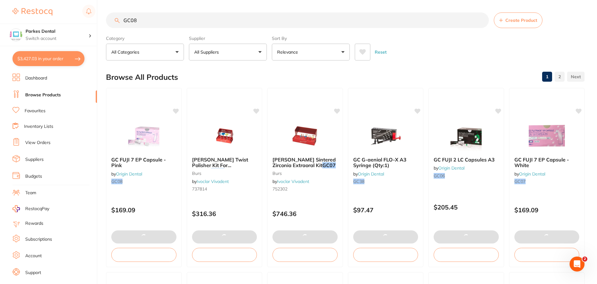
drag, startPoint x: 123, startPoint y: 18, endPoint x: 113, endPoint y: 18, distance: 10.0
click at [113, 18] on input "GC08" at bounding box center [297, 20] width 383 height 16
drag, startPoint x: 175, startPoint y: 21, endPoint x: 100, endPoint y: 21, distance: 75.2
click at [100, 21] on div "$3,427.03 Parkes Dental Switch account Parkes Dental United Pty Ltd Parkes Dent…" at bounding box center [298, 142] width 597 height 284
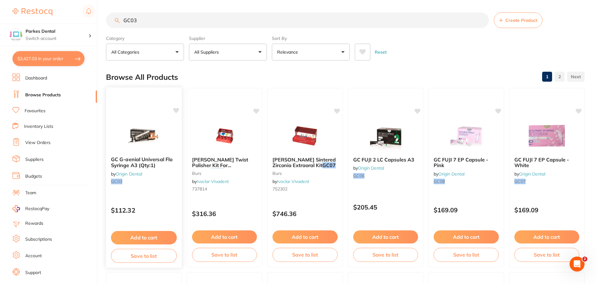
type input "GC03"
click at [141, 237] on button "Add to cart" at bounding box center [143, 237] width 65 height 13
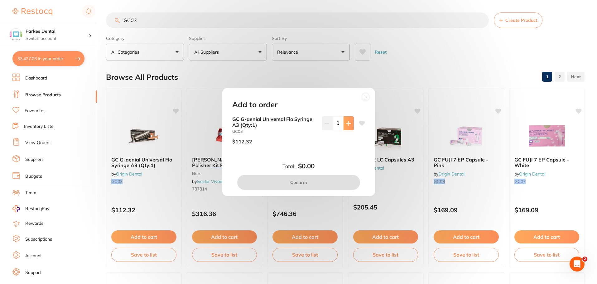
click at [344, 127] on button at bounding box center [349, 123] width 10 height 14
type input "1"
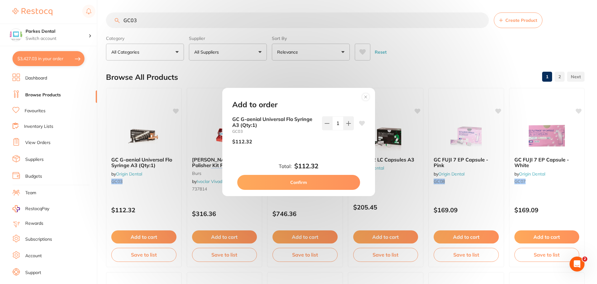
click at [295, 185] on button "Confirm" at bounding box center [298, 182] width 123 height 15
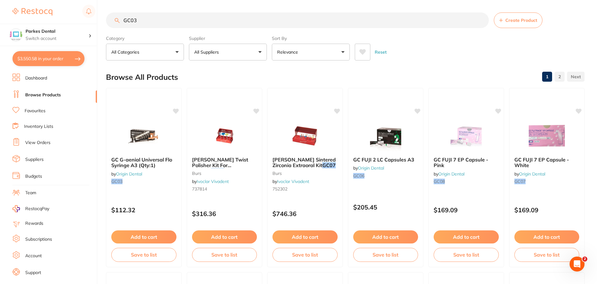
click at [157, 23] on input "GC03" at bounding box center [297, 20] width 383 height 16
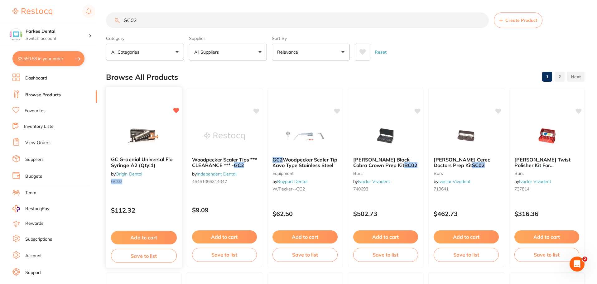
type input "GC02"
click at [143, 240] on button "Add to cart" at bounding box center [144, 237] width 66 height 13
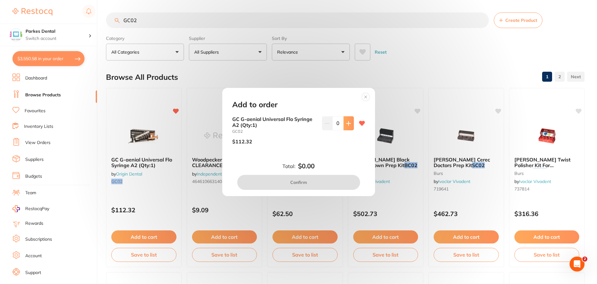
click at [350, 121] on button at bounding box center [349, 123] width 10 height 14
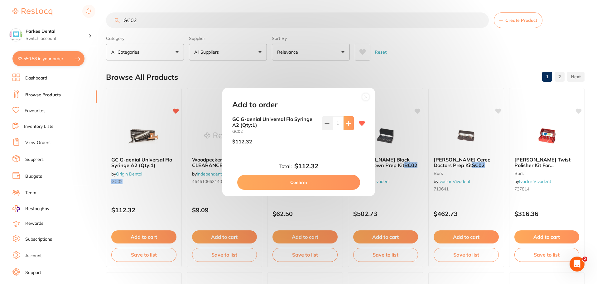
click at [348, 126] on button at bounding box center [349, 123] width 10 height 14
click at [327, 124] on icon at bounding box center [327, 123] width 5 height 5
type input "1"
click at [321, 179] on button "Confirm" at bounding box center [298, 182] width 123 height 15
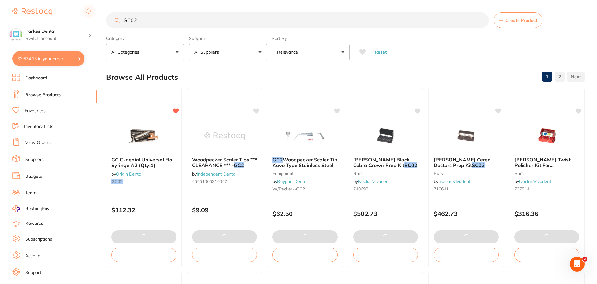
drag, startPoint x: 169, startPoint y: 21, endPoint x: 112, endPoint y: 16, distance: 57.3
click at [112, 16] on input "GC02" at bounding box center [297, 20] width 383 height 16
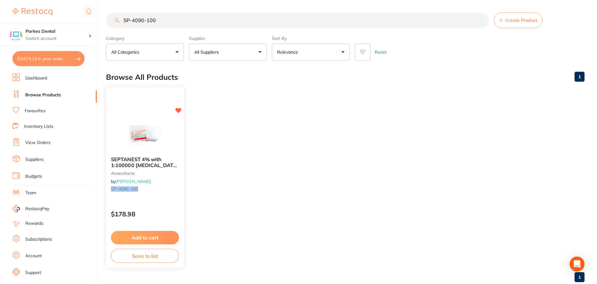
type input "SP-4090-100"
click at [123, 235] on button "Add to cart" at bounding box center [145, 237] width 68 height 13
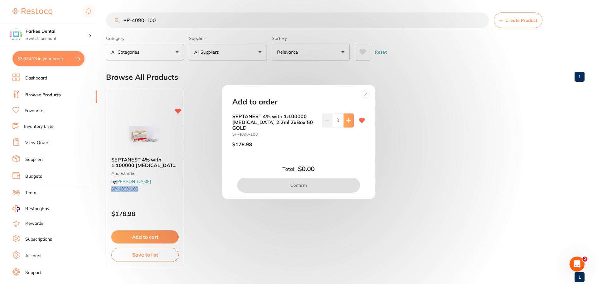
click at [350, 125] on button at bounding box center [349, 121] width 10 height 14
type input "1"
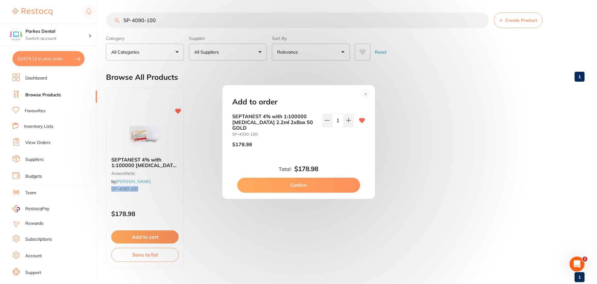
click at [313, 184] on button "Confirm" at bounding box center [298, 185] width 123 height 15
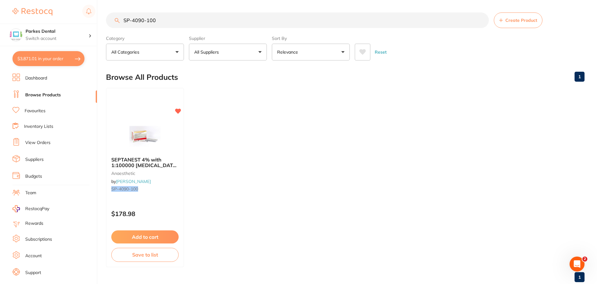
checkbox input "false"
click at [55, 61] on button "$3,871.01 in your order" at bounding box center [48, 58] width 72 height 15
checkbox input "true"
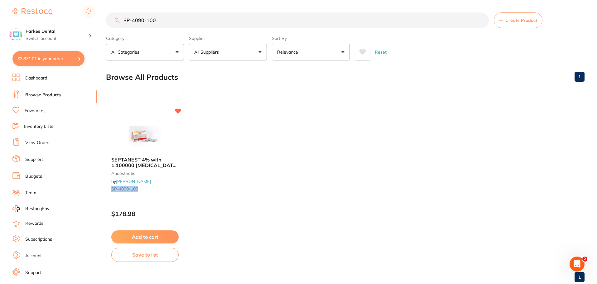
checkbox input "true"
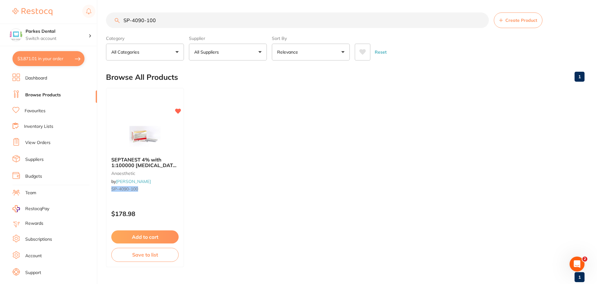
checkbox input "true"
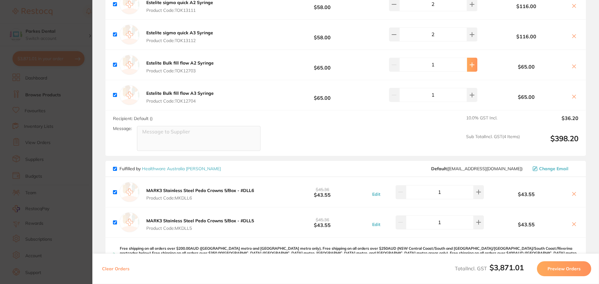
click at [470, 63] on icon at bounding box center [472, 65] width 4 height 4
type input "2"
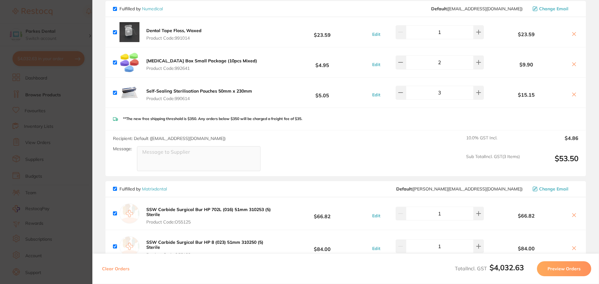
scroll to position [929, 0]
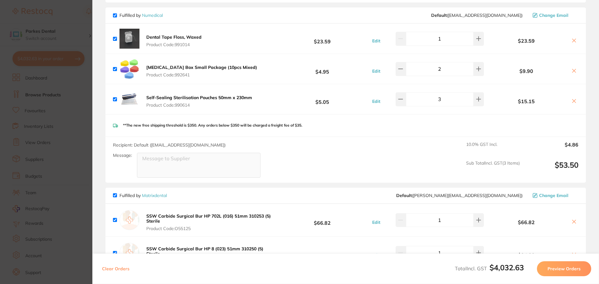
click at [574, 68] on icon at bounding box center [574, 70] width 5 height 5
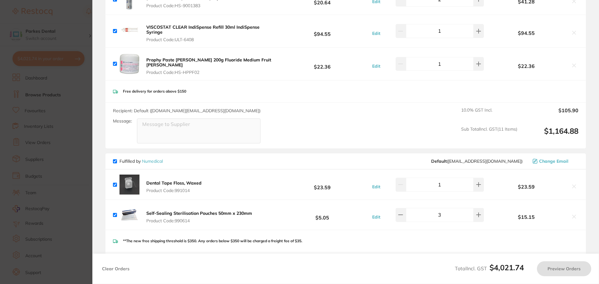
scroll to position [773, 0]
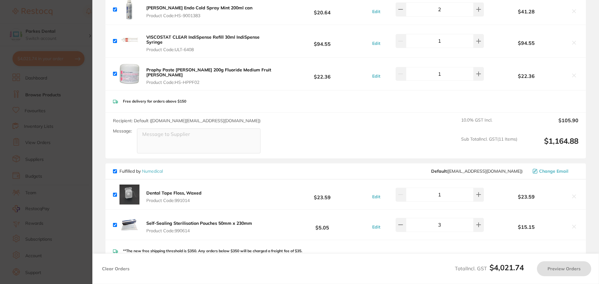
checkbox input "true"
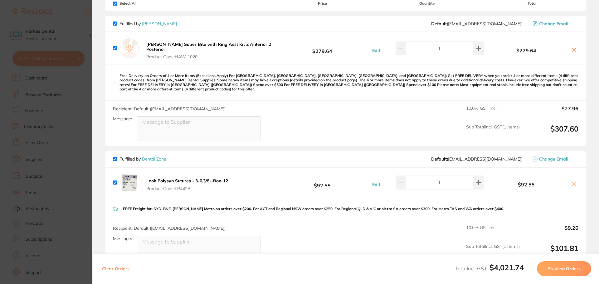
scroll to position [0, 0]
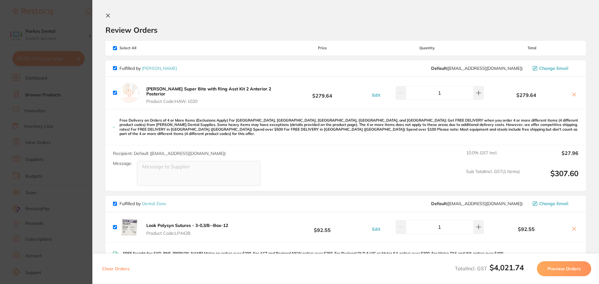
click at [53, 163] on section "Update RRP Set your pre negotiated price for this item. Item Agreed RRP (excl. …" at bounding box center [299, 142] width 599 height 284
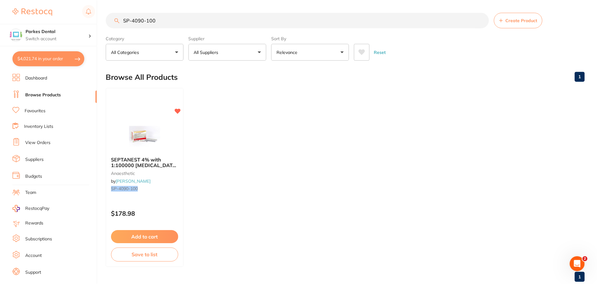
scroll to position [0, 0]
drag, startPoint x: 175, startPoint y: 19, endPoint x: 89, endPoint y: 19, distance: 85.8
click at [89, 19] on div "$4,021.74 Parkes Dental Switch account Parkes Dental United Pty Ltd Parkes Dent…" at bounding box center [298, 142] width 597 height 284
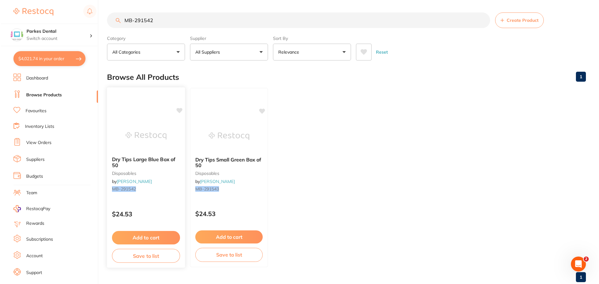
scroll to position [0, 0]
type input "MB-291542"
click at [146, 140] on img at bounding box center [144, 136] width 41 height 32
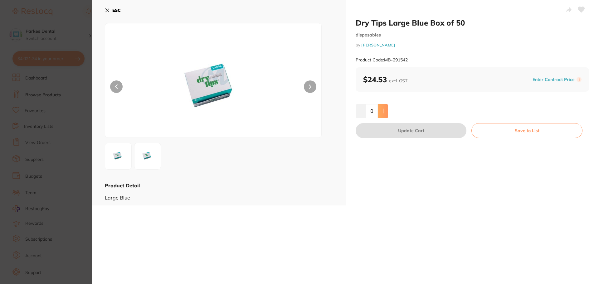
click at [384, 115] on button at bounding box center [383, 111] width 10 height 14
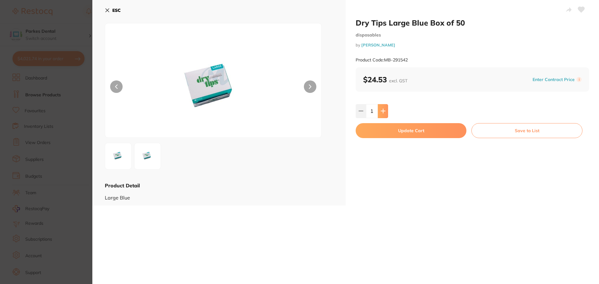
click at [384, 115] on button at bounding box center [383, 111] width 10 height 14
type input "2"
click at [390, 129] on button "Update Cart" at bounding box center [411, 130] width 111 height 15
checkbox input "false"
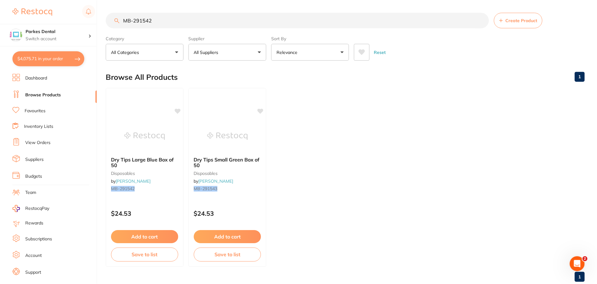
scroll to position [0, 0]
click at [43, 63] on button "$4,075.71 in your order" at bounding box center [48, 58] width 72 height 15
checkbox input "true"
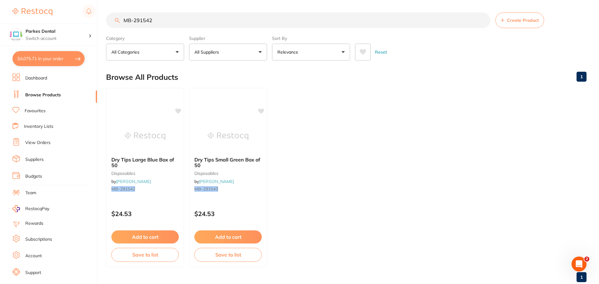
checkbox input "true"
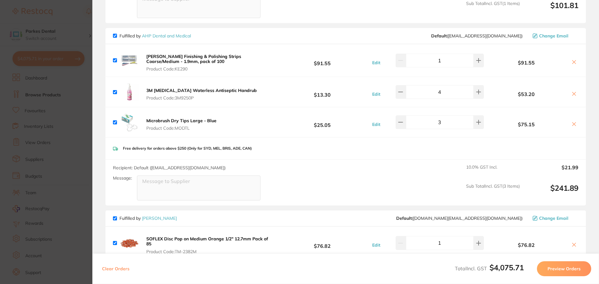
scroll to position [281, 0]
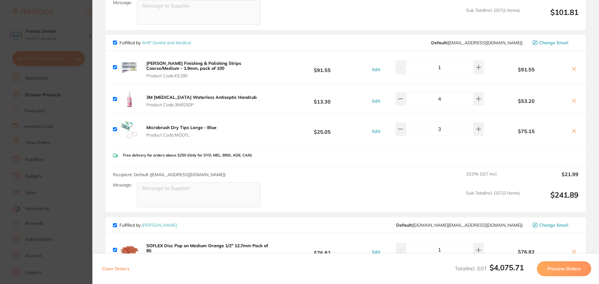
click at [573, 129] on icon at bounding box center [574, 131] width 5 height 5
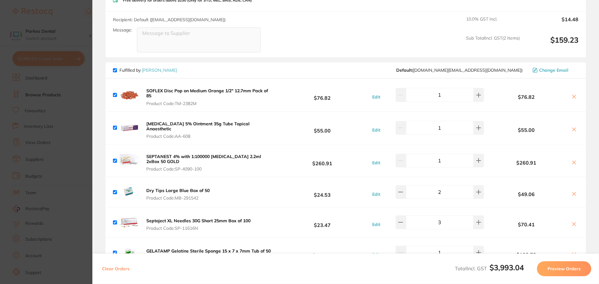
checkbox input "true"
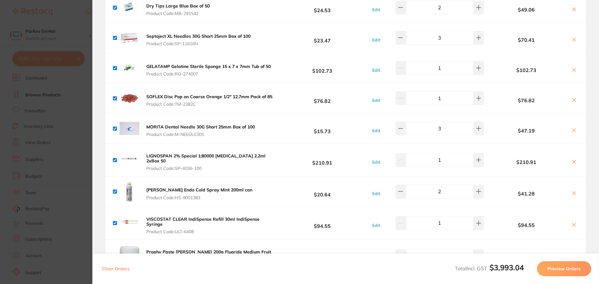
scroll to position [593, 0]
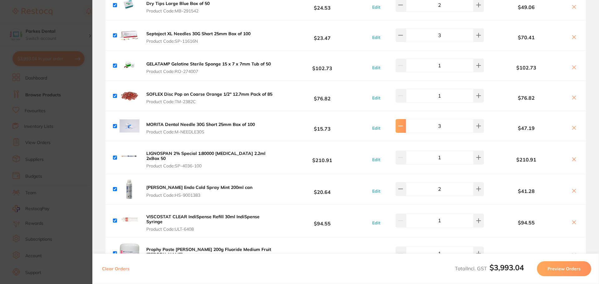
click at [403, 124] on icon at bounding box center [400, 126] width 5 height 5
type input "2"
click at [80, 138] on section "Update RRP Set your pre negotiated price for this item. Item Agreed RRP (excl. …" at bounding box center [299, 142] width 599 height 284
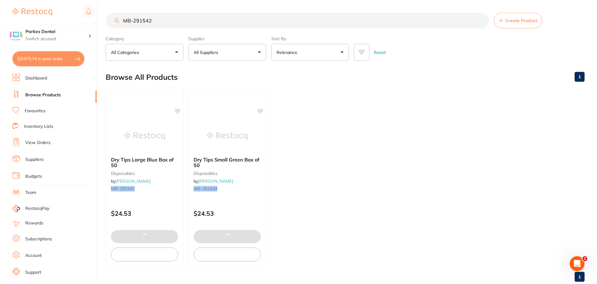
scroll to position [0, 0]
